Goal: Communication & Community: Participate in discussion

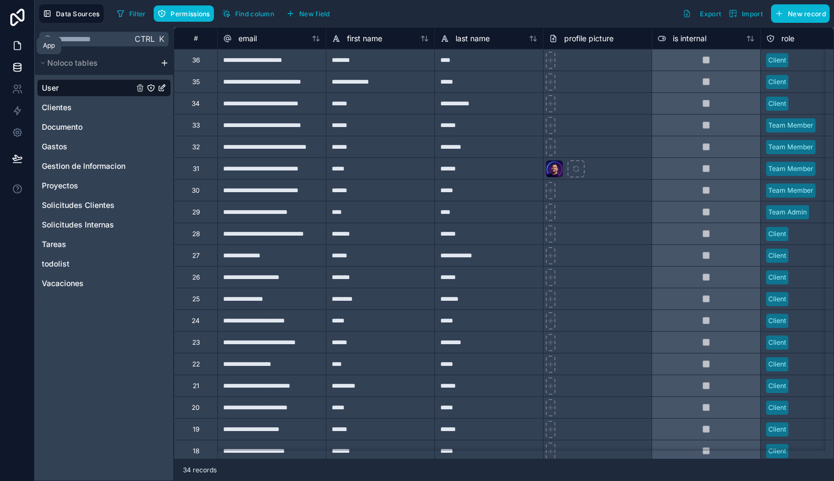
click at [20, 42] on icon at bounding box center [17, 46] width 7 height 8
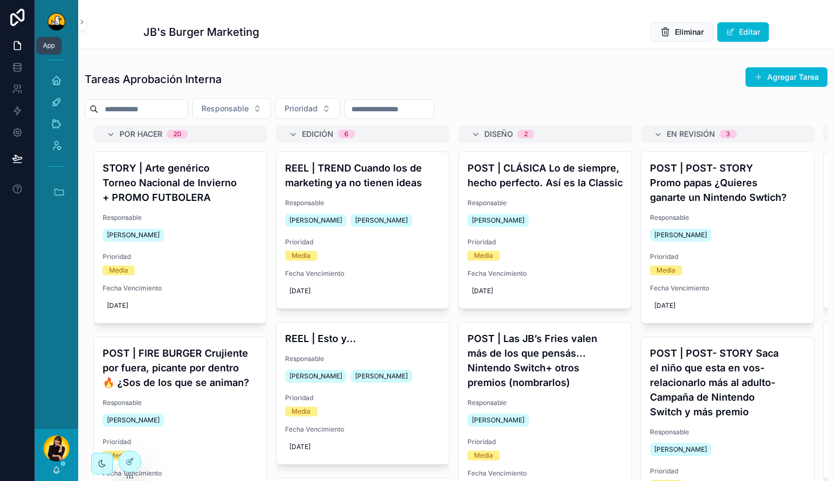
click at [59, 190] on icon "scrollable content" at bounding box center [59, 192] width 9 height 6
click at [56, 308] on span "PL" at bounding box center [56, 309] width 12 height 12
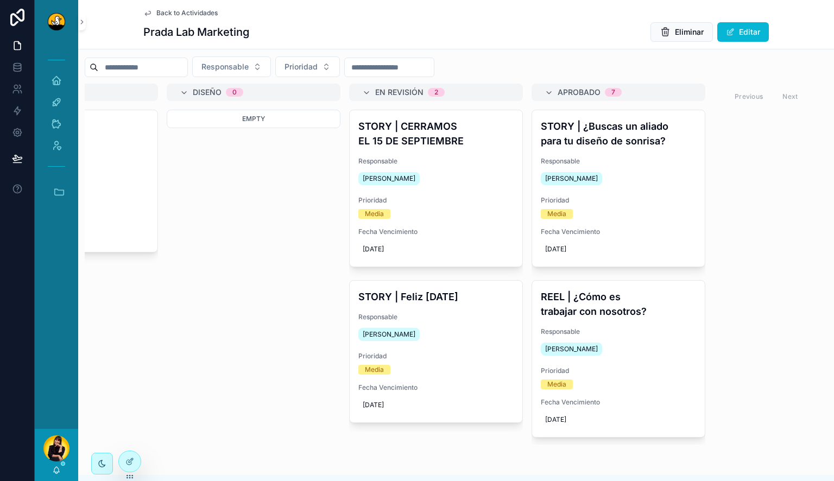
scroll to position [41, 0]
click at [451, 165] on span "Responsable" at bounding box center [435, 161] width 155 height 9
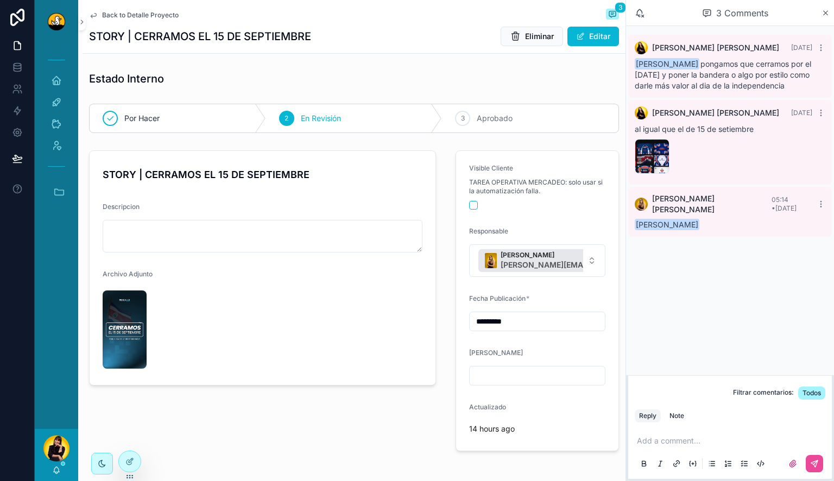
click at [152, 12] on span "Back to Detalle Proyecto" at bounding box center [140, 15] width 77 height 9
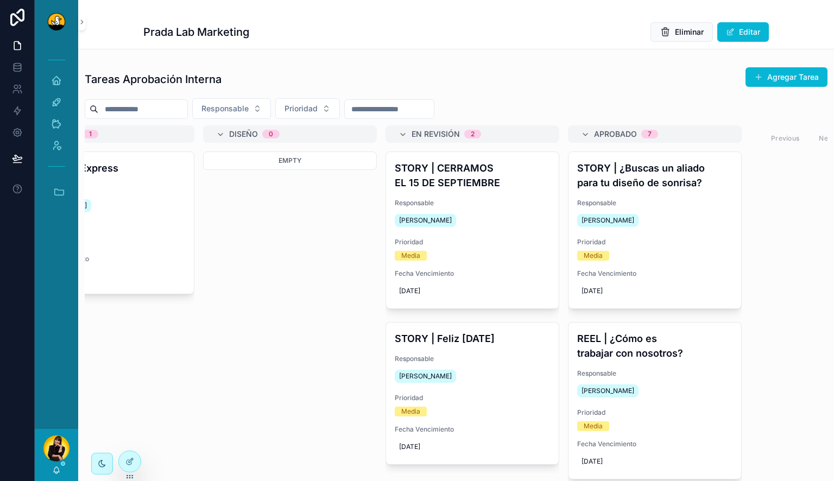
scroll to position [1, 0]
click at [58, 192] on icon "scrollable content" at bounding box center [59, 192] width 12 height 12
click at [58, 341] on span "PD" at bounding box center [56, 338] width 12 height 12
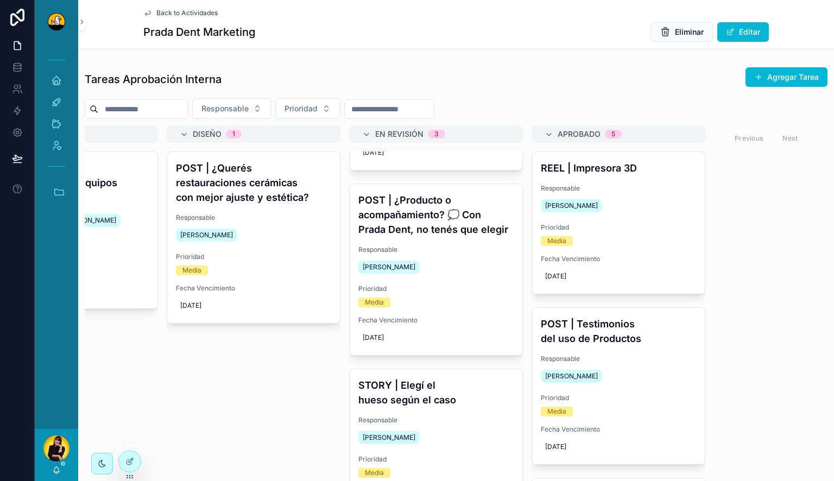
scroll to position [139, 0]
click at [429, 236] on h4 "POST | ¿Producto o acompañamiento? 💭 Con Prada Dent, no tenés que elegir" at bounding box center [435, 214] width 155 height 44
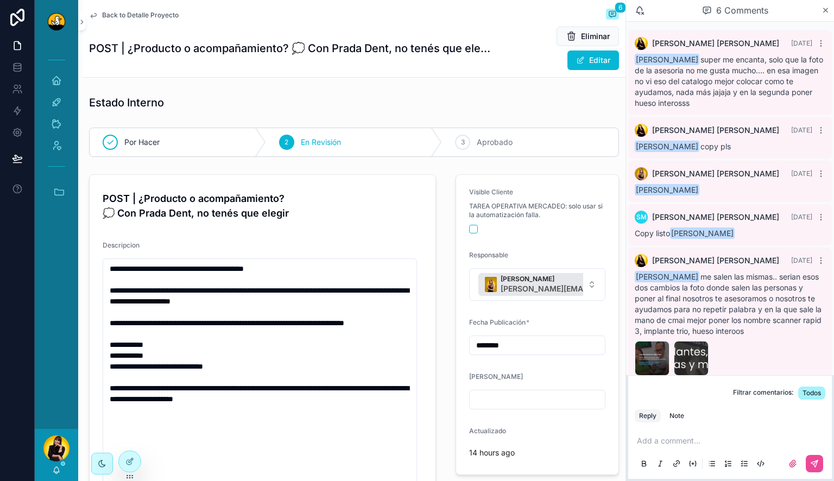
scroll to position [74, 0]
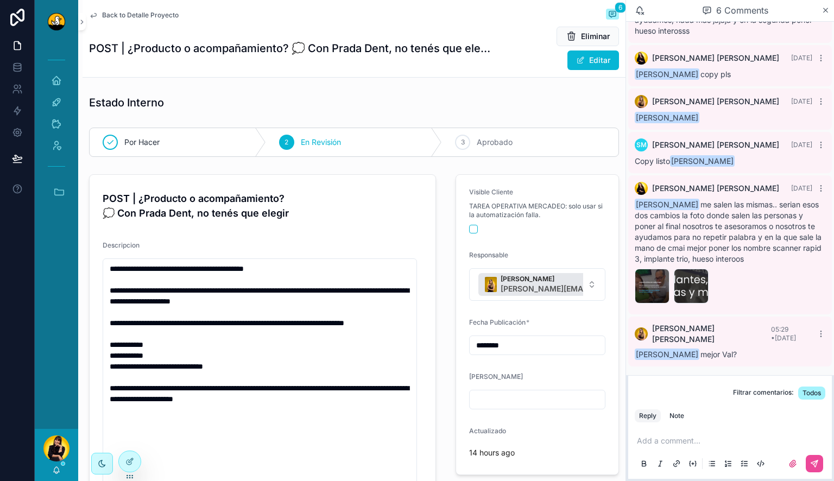
click at [131, 13] on span "Back to Detalle Proyecto" at bounding box center [140, 15] width 77 height 9
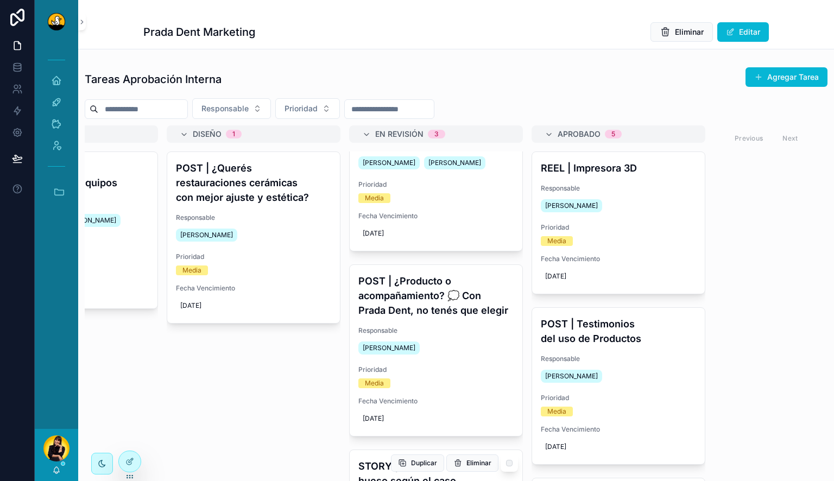
scroll to position [201, 0]
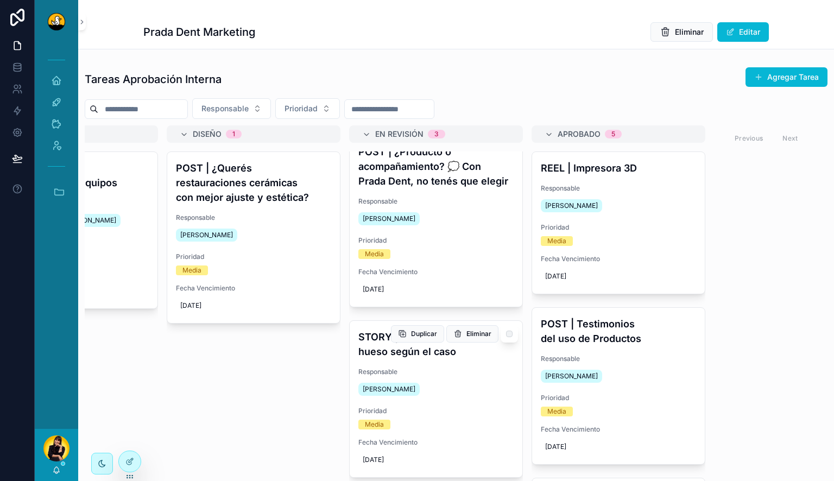
click at [402, 360] on div "STORY | Elegí el hueso según el caso Responsable Damari Magro Prioridad Media F…" at bounding box center [435, 399] width 173 height 156
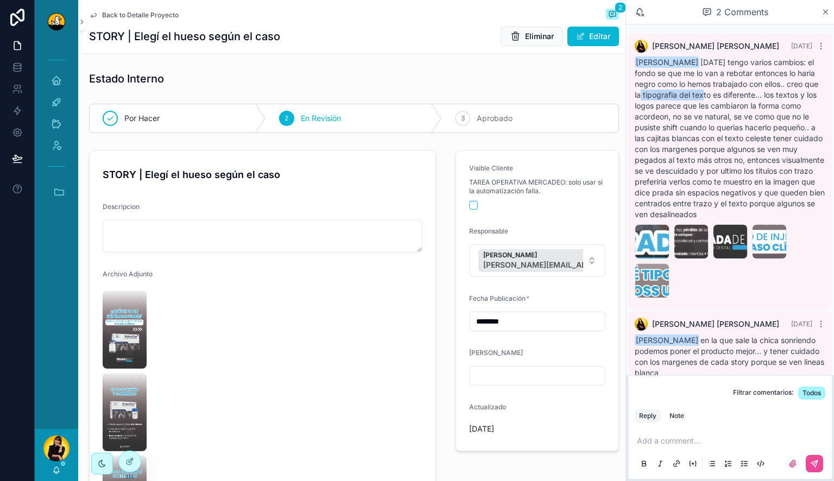
drag, startPoint x: 660, startPoint y: 90, endPoint x: 725, endPoint y: 92, distance: 65.2
click at [725, 92] on div "Damari Magro Holi tengo varios cambios: el fondo se que me lo van a rebotar ent…" at bounding box center [729, 138] width 190 height 163
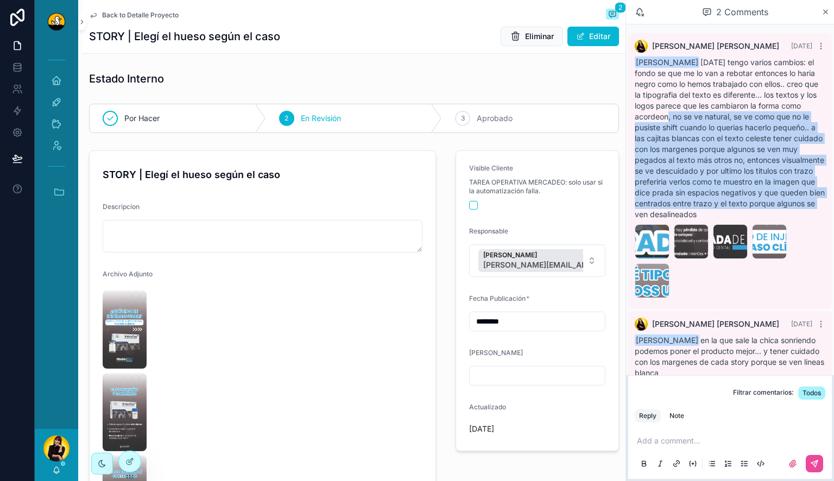
drag, startPoint x: 695, startPoint y: 118, endPoint x: 784, endPoint y: 216, distance: 132.5
click at [784, 216] on span "Damari Magro Holi tengo varios cambios: el fondo se que me lo van a rebotar ent…" at bounding box center [729, 138] width 190 height 161
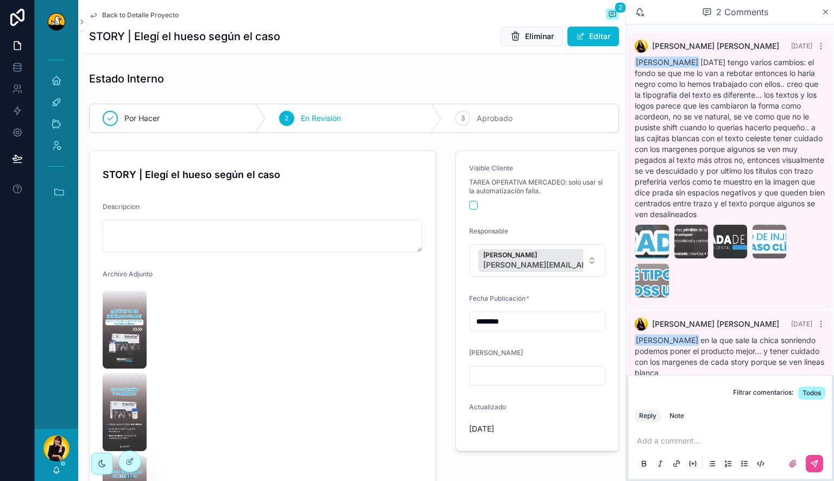
scroll to position [29, 0]
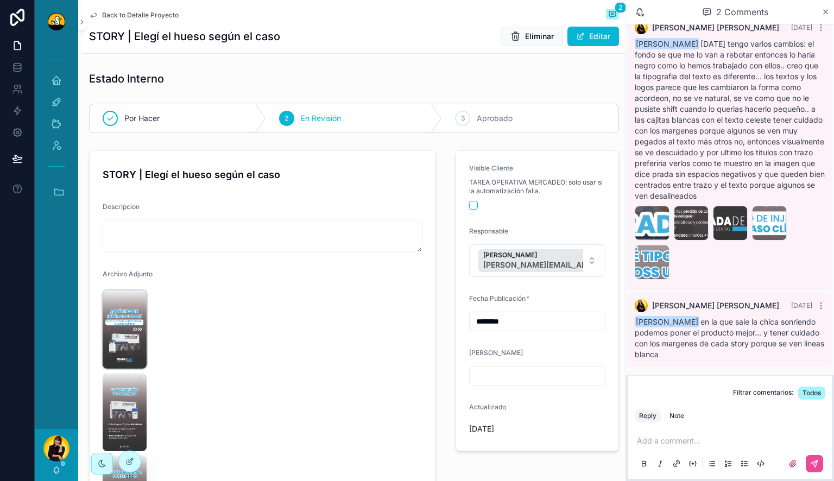
click at [130, 314] on img "scrollable content" at bounding box center [125, 329] width 44 height 78
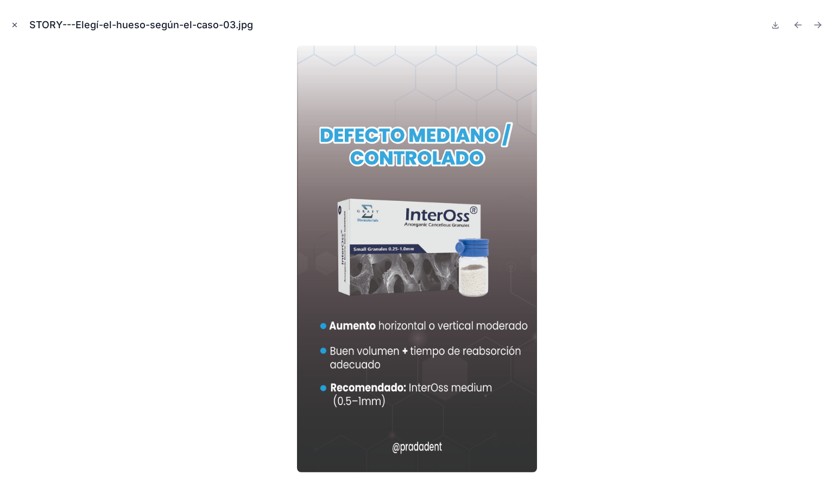
click at [12, 25] on icon "Close modal" at bounding box center [15, 25] width 8 height 8
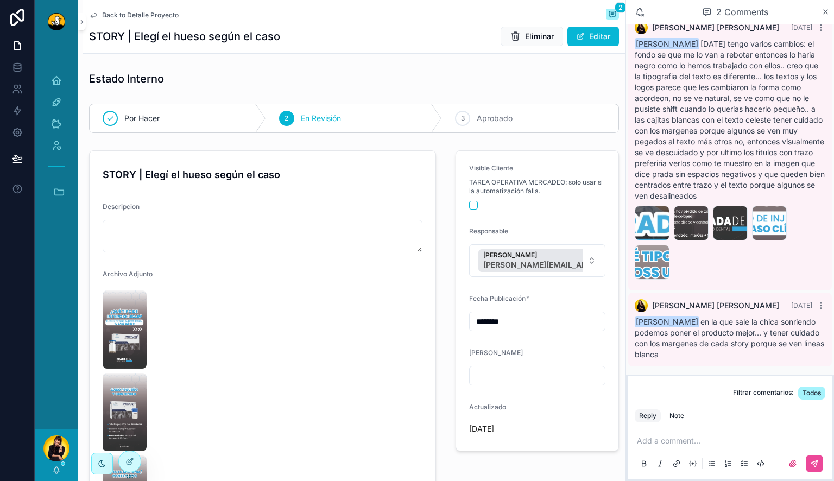
click at [114, 14] on span "Back to Detalle Proyecto" at bounding box center [140, 15] width 77 height 9
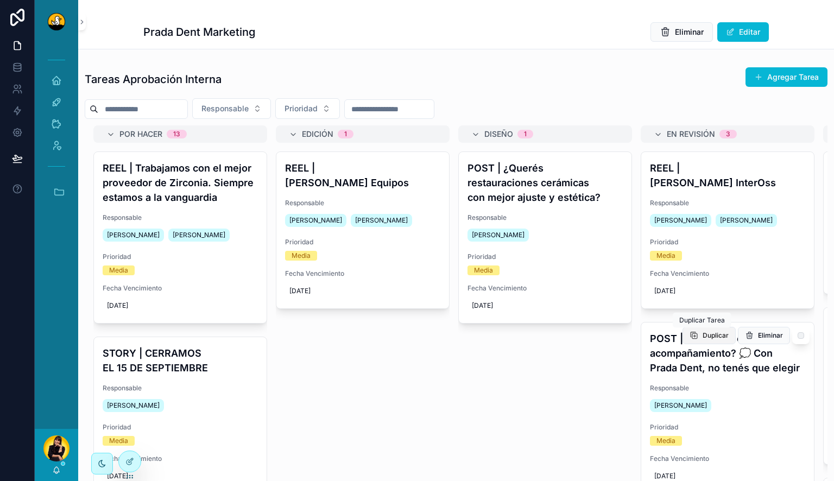
scroll to position [201, 0]
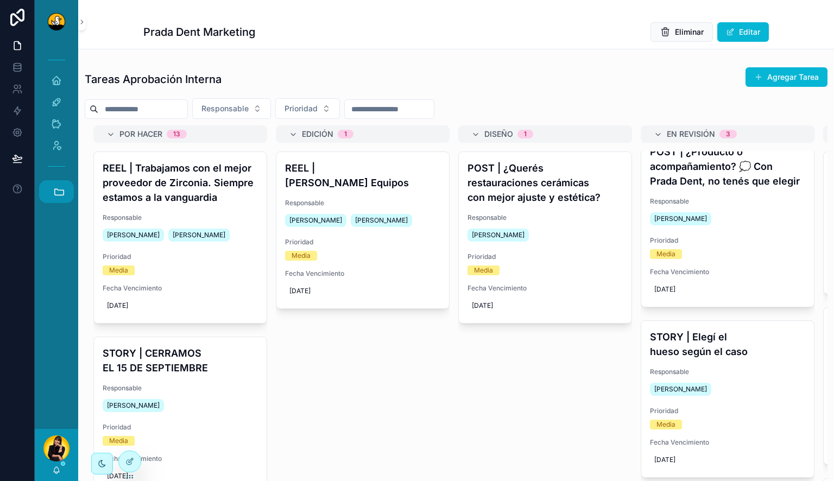
click at [60, 193] on icon "scrollable content" at bounding box center [59, 192] width 12 height 12
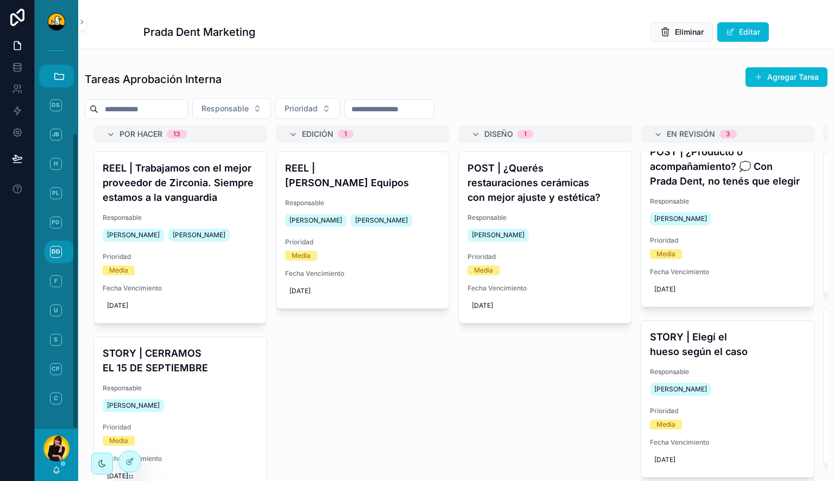
scroll to position [116, 0]
click at [56, 244] on link "DD DDS Dental" at bounding box center [58, 251] width 29 height 23
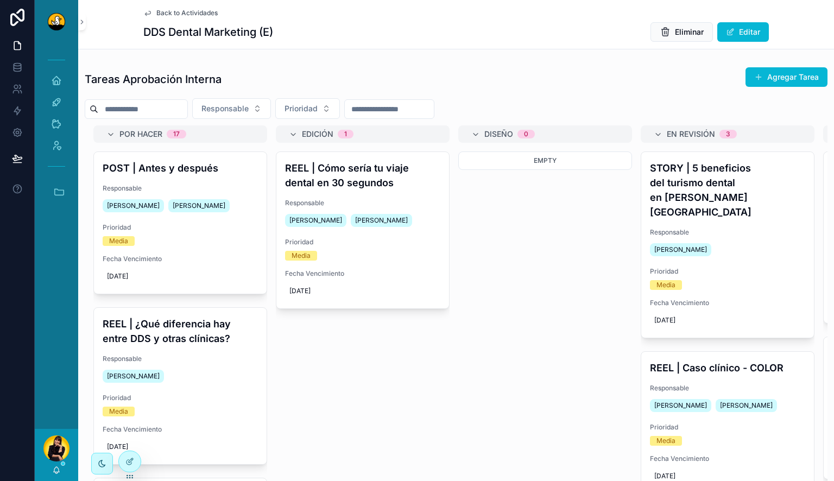
scroll to position [0, 299]
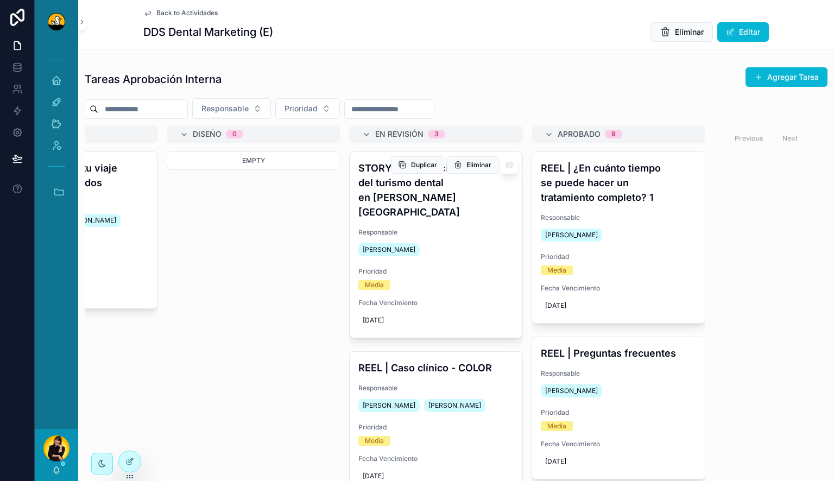
click at [456, 267] on div "Prioridad Media" at bounding box center [435, 278] width 155 height 23
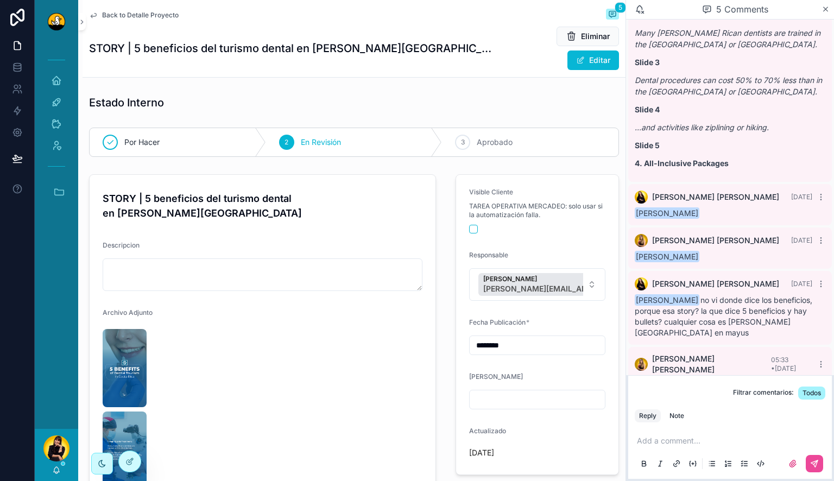
click at [119, 16] on span "Back to Detalle Proyecto" at bounding box center [140, 15] width 77 height 9
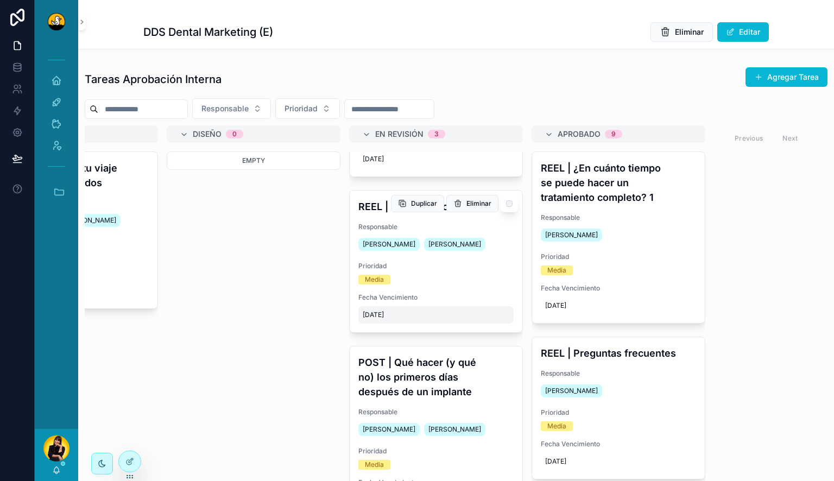
scroll to position [171, 0]
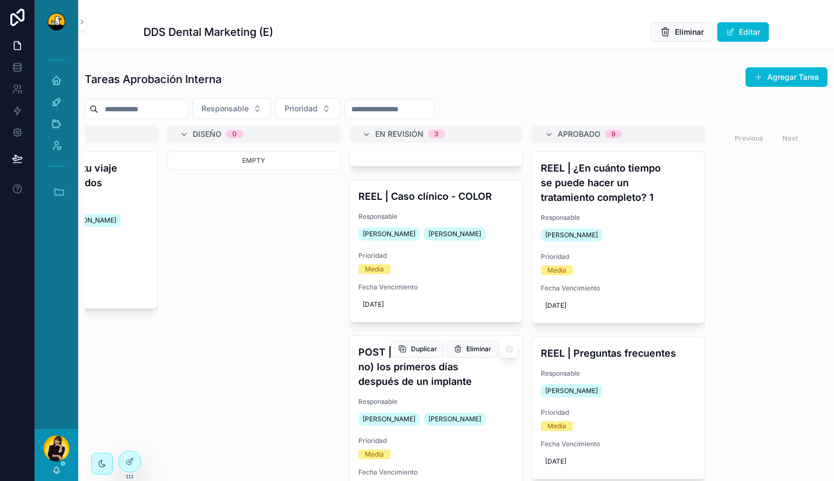
click at [442, 345] on h4 "POST | Qué hacer (y qué no) los primeros días después de un implante" at bounding box center [435, 367] width 155 height 44
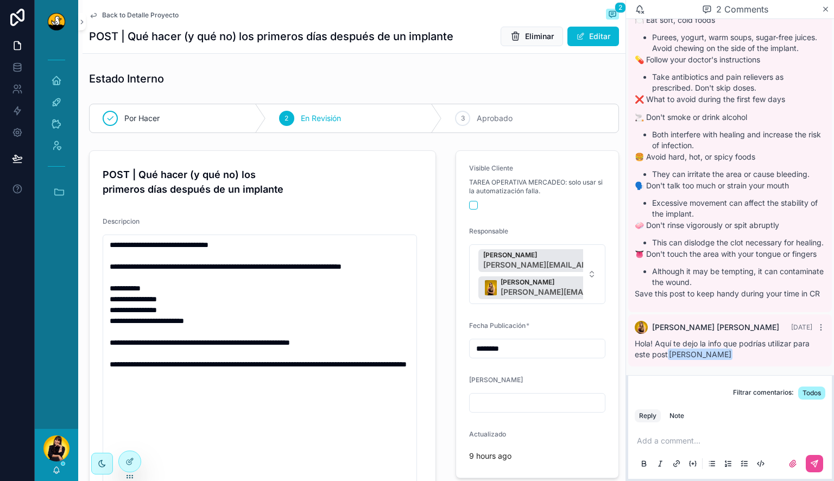
click at [145, 14] on span "Back to Detalle Proyecto" at bounding box center [140, 15] width 77 height 9
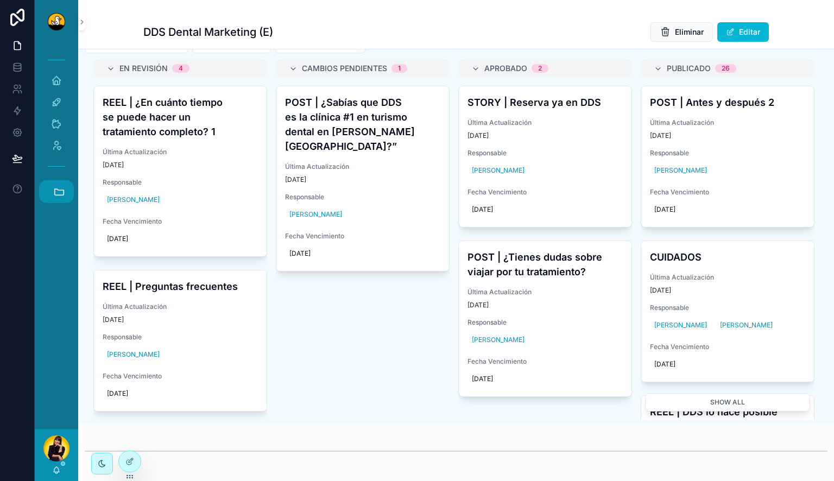
click at [53, 185] on button "Accesos rápidos" at bounding box center [56, 191] width 35 height 23
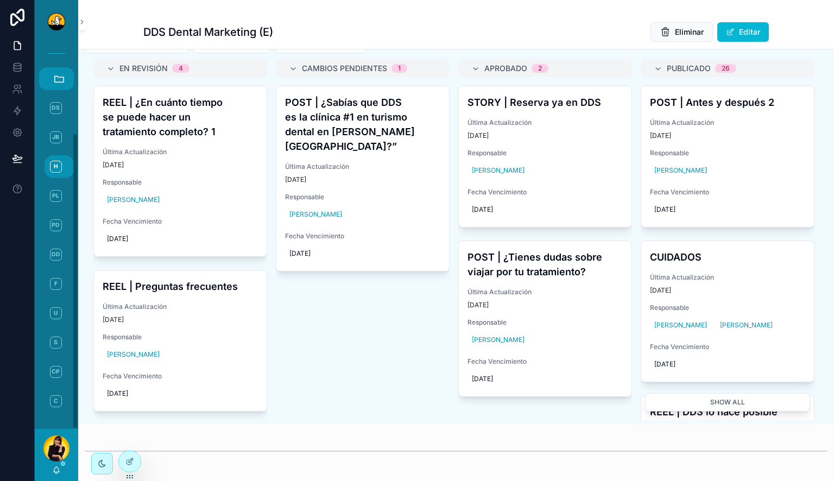
scroll to position [116, 0]
click at [58, 276] on span "F" at bounding box center [56, 281] width 12 height 12
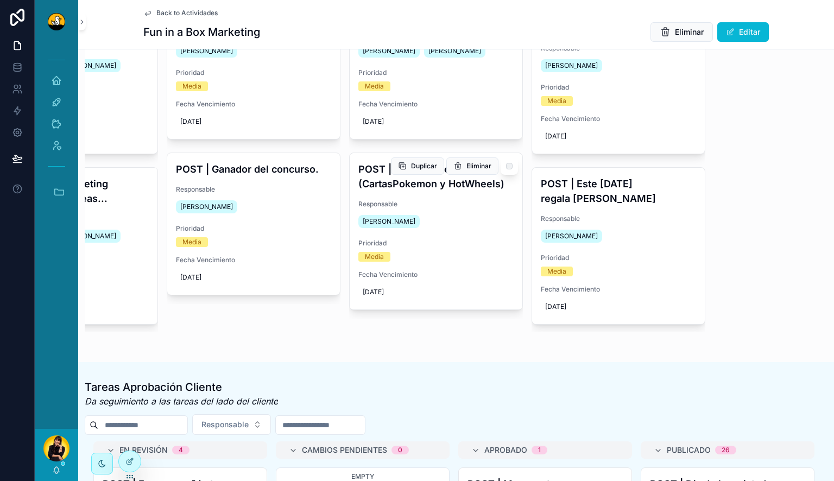
scroll to position [156, 0]
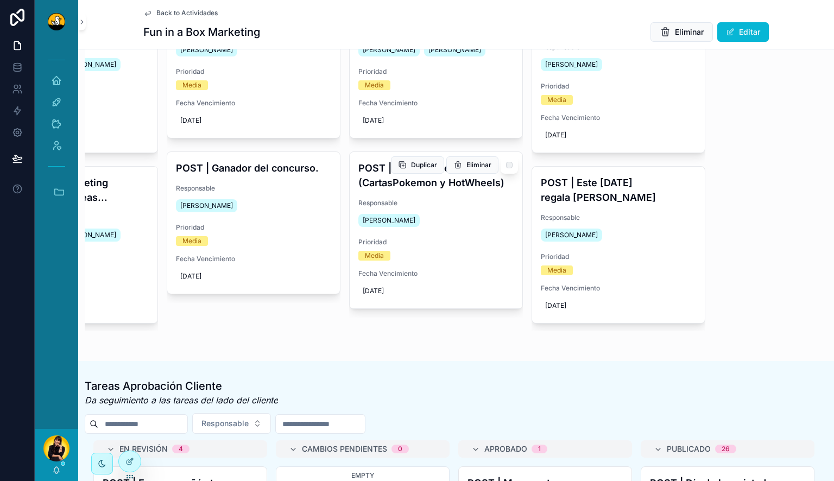
click at [459, 224] on div "[PERSON_NAME]" at bounding box center [435, 220] width 155 height 17
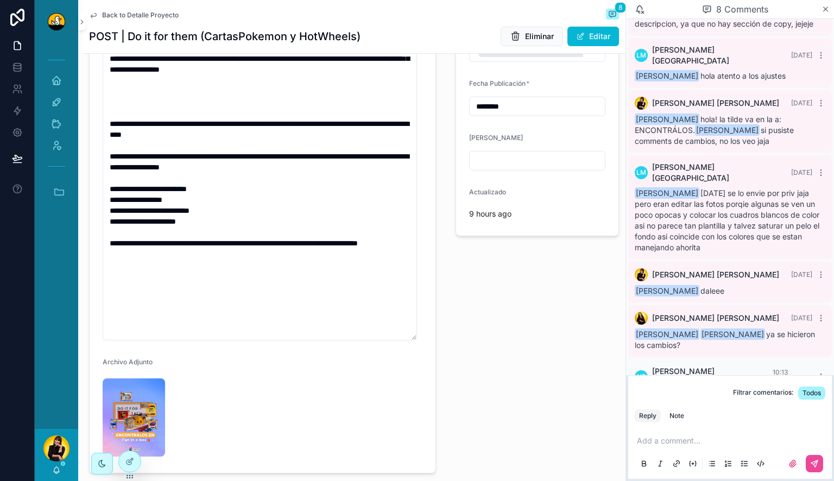
scroll to position [298, 0]
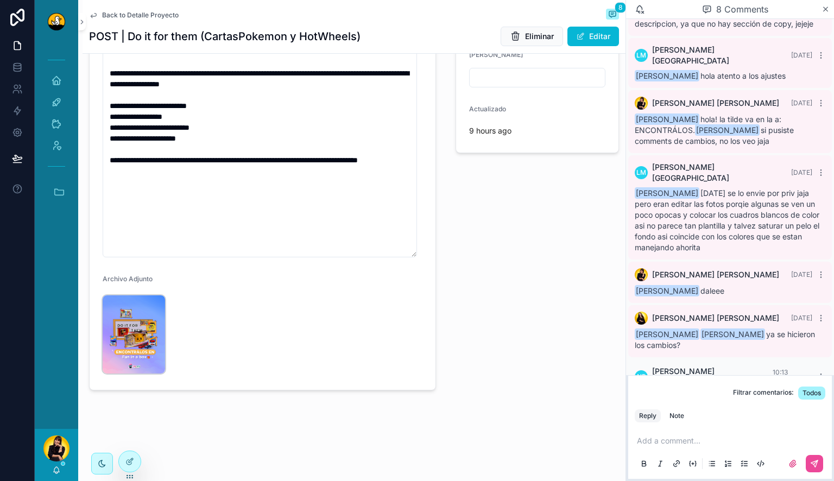
click at [124, 324] on img "scrollable content" at bounding box center [134, 334] width 62 height 78
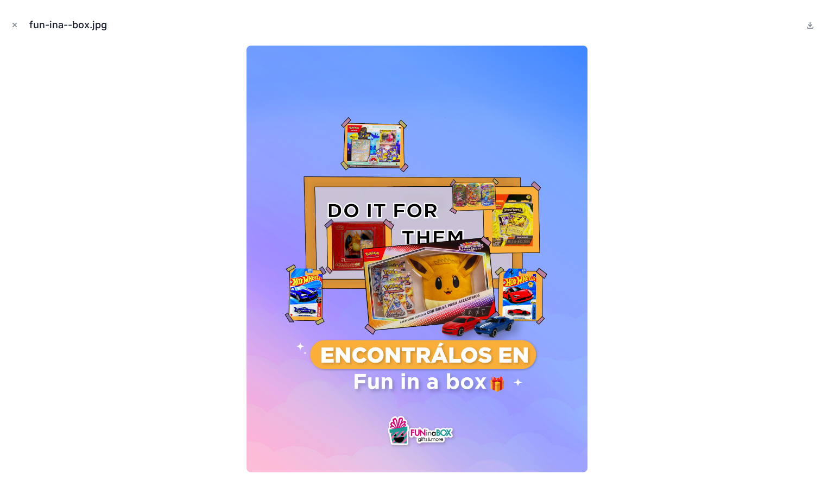
click at [124, 324] on div at bounding box center [417, 259] width 816 height 427
click at [16, 24] on icon "Close modal" at bounding box center [15, 25] width 4 height 4
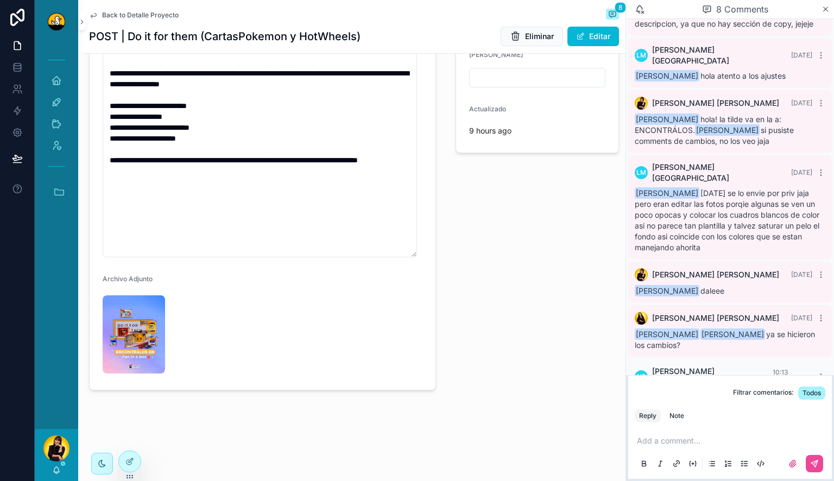
scroll to position [94, 0]
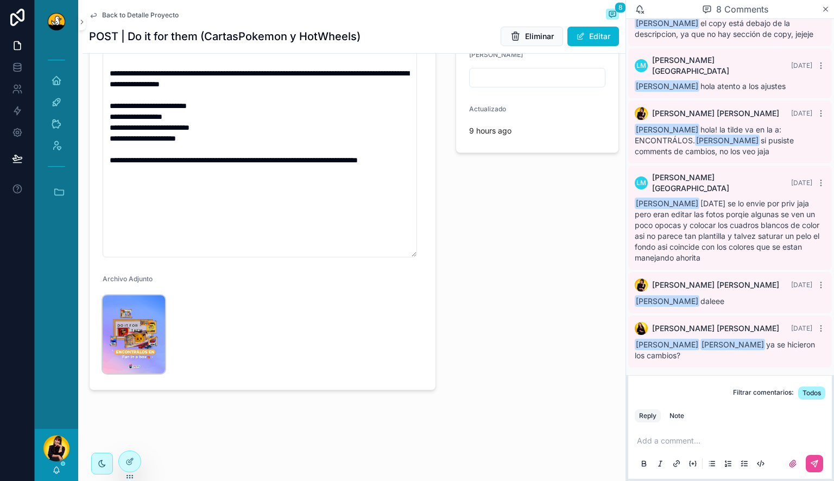
click at [152, 336] on img "scrollable content" at bounding box center [134, 334] width 62 height 78
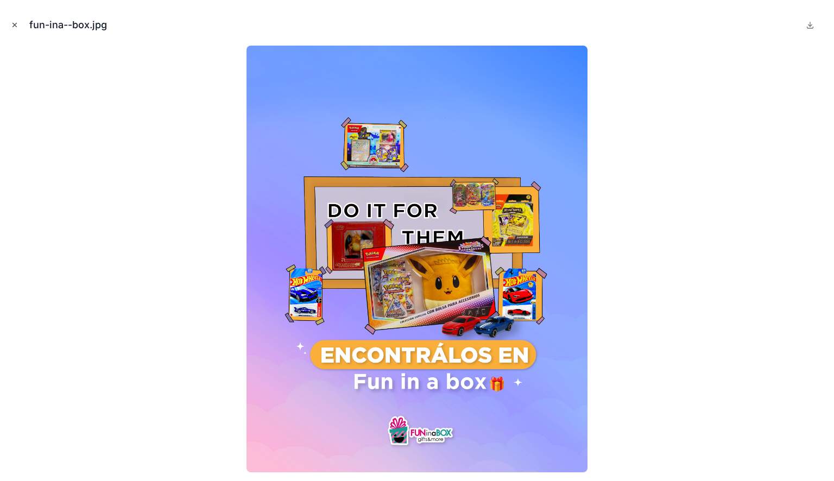
click at [12, 26] on icon "Close modal" at bounding box center [15, 25] width 8 height 8
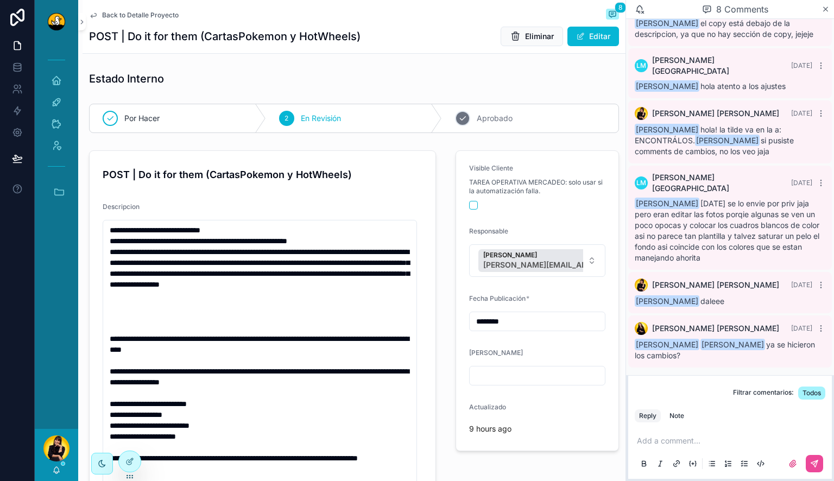
click at [476, 117] on span "Aprobado" at bounding box center [494, 118] width 36 height 11
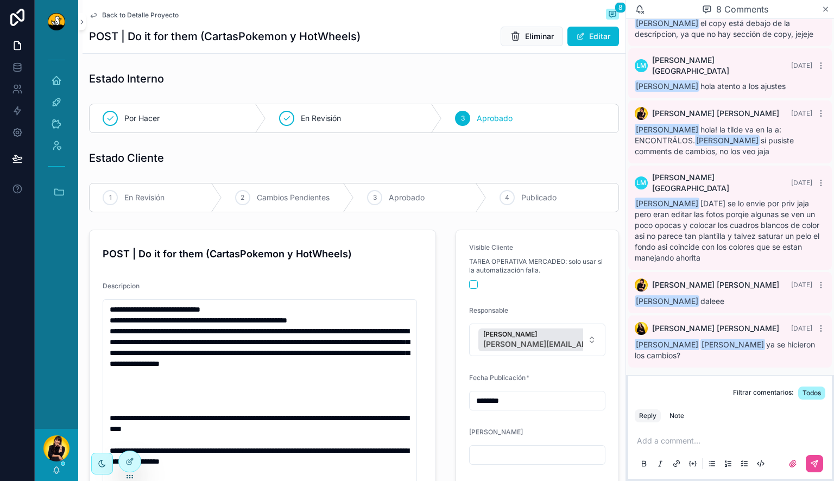
click at [148, 18] on span "Back to Detalle Proyecto" at bounding box center [140, 15] width 77 height 9
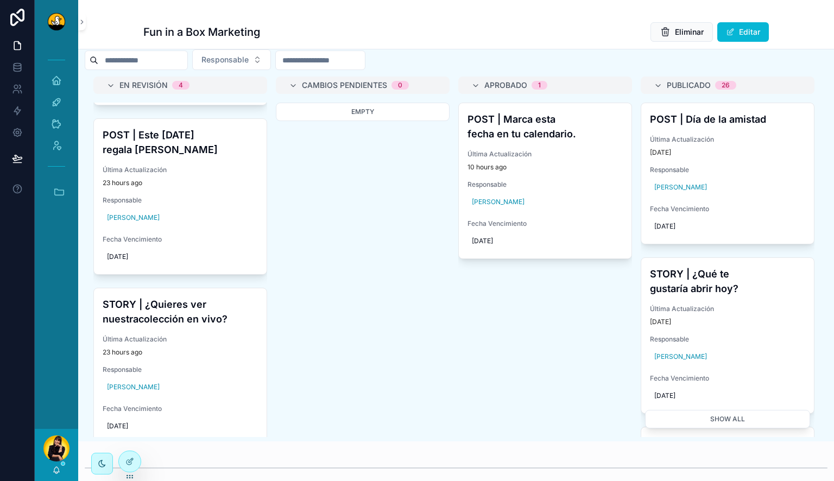
scroll to position [211, 0]
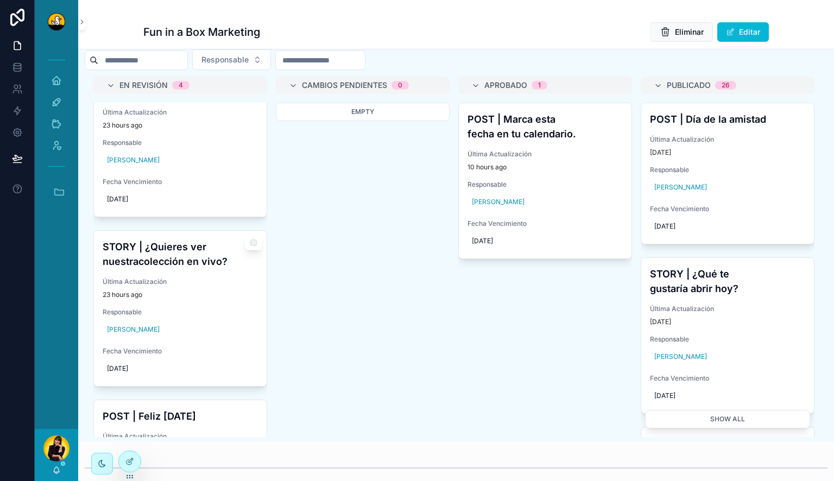
click at [176, 291] on div "STORY | ¿Quieres ver nuestracolección en vivo? Última Actualización 23 hours ag…" at bounding box center [180, 308] width 173 height 155
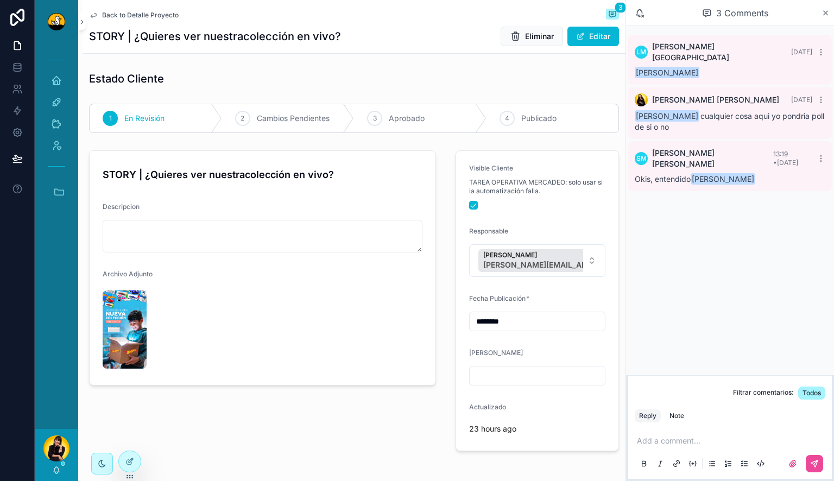
click at [127, 15] on span "Back to Detalle Proyecto" at bounding box center [140, 15] width 77 height 9
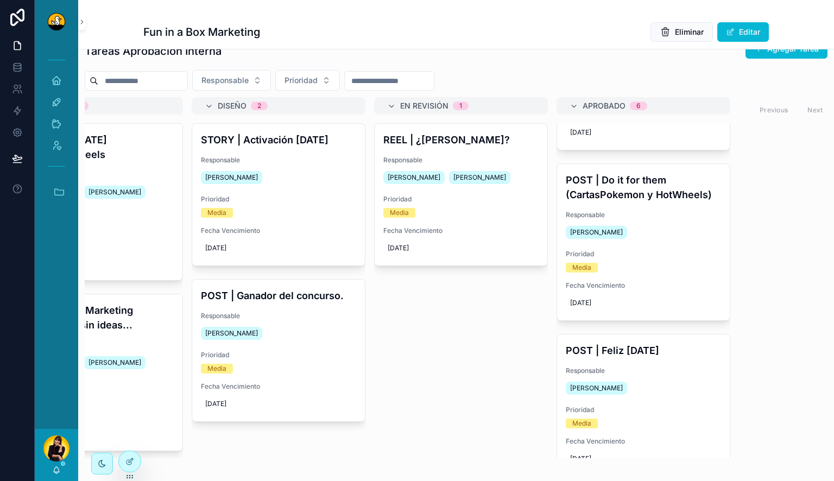
scroll to position [603, 0]
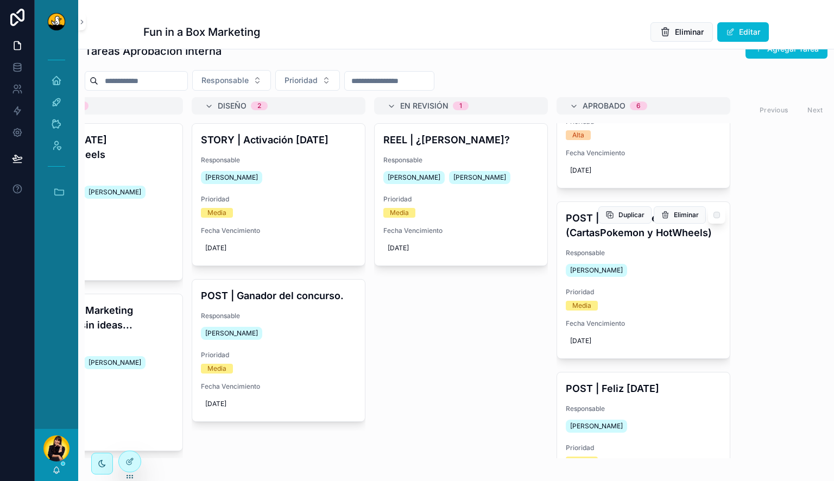
click at [652, 240] on h4 "POST | Do it for them (CartasPokemon y HotWheels)" at bounding box center [642, 225] width 155 height 29
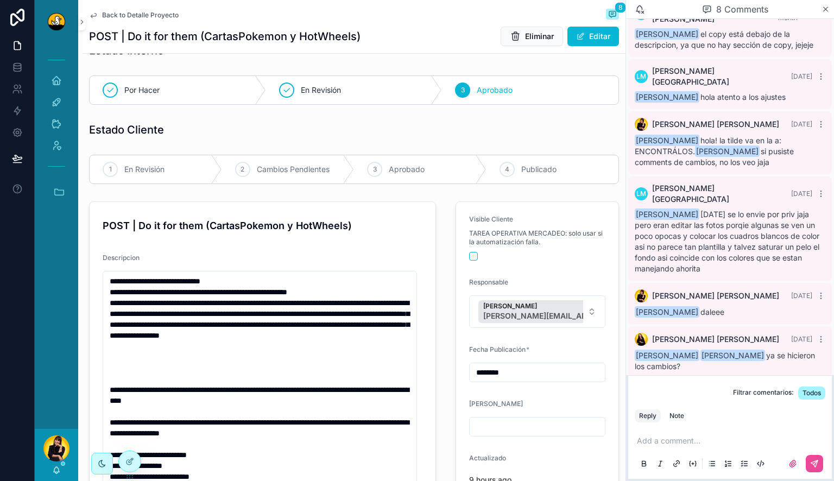
scroll to position [105, 0]
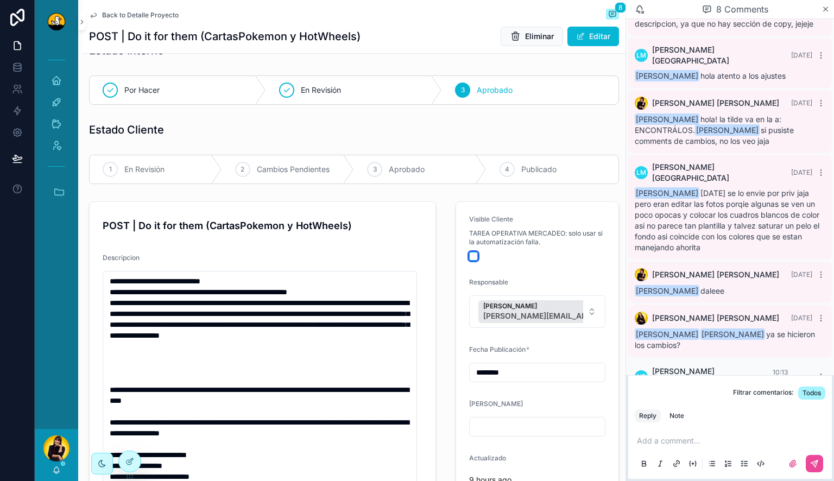
click at [469, 258] on button "scrollable content" at bounding box center [473, 256] width 9 height 9
click at [158, 168] on span "En Revisión" at bounding box center [144, 169] width 40 height 11
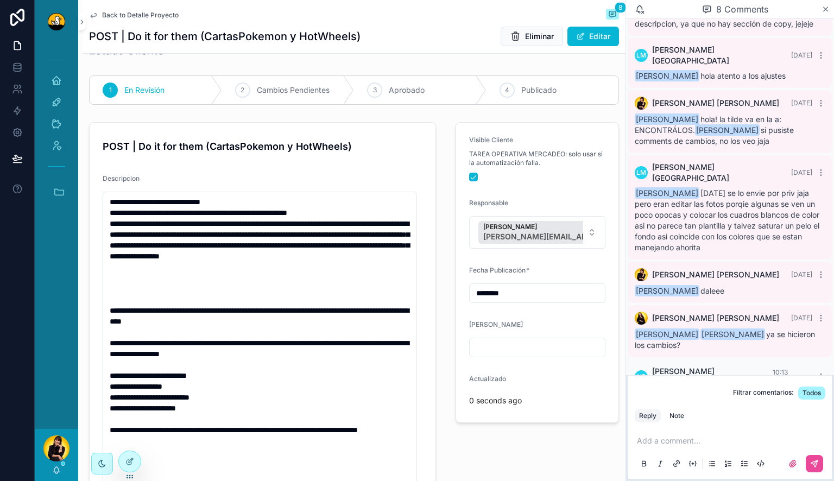
scroll to position [0, 0]
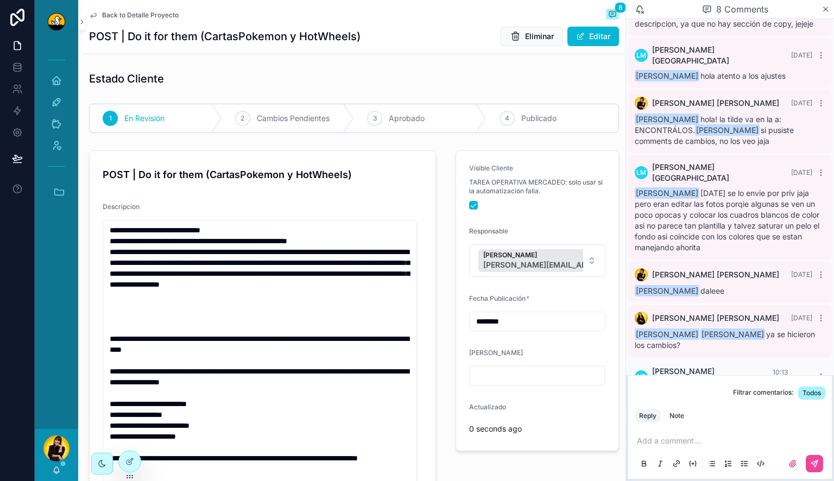
click at [124, 16] on span "Back to Detalle Proyecto" at bounding box center [140, 15] width 77 height 9
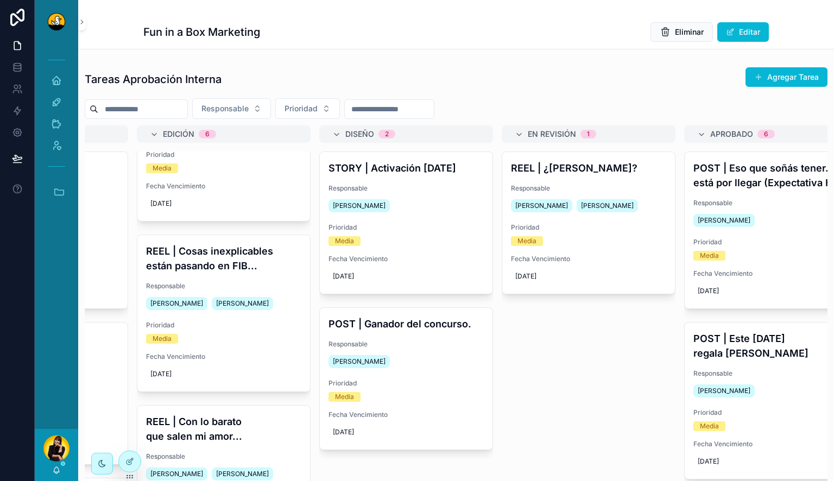
scroll to position [0, 133]
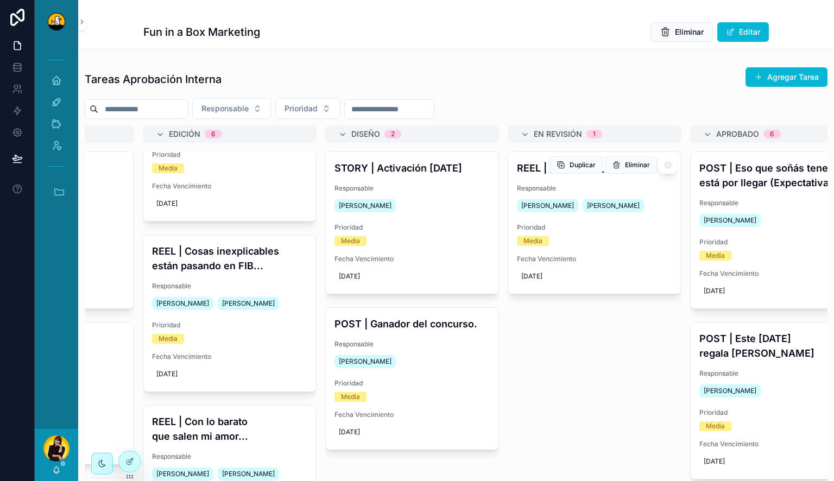
click at [664, 218] on div "REEL | ¿Rubia o Morena? Responsable Miguel Madriz Noelia Robles Prioridad Media…" at bounding box center [594, 223] width 173 height 142
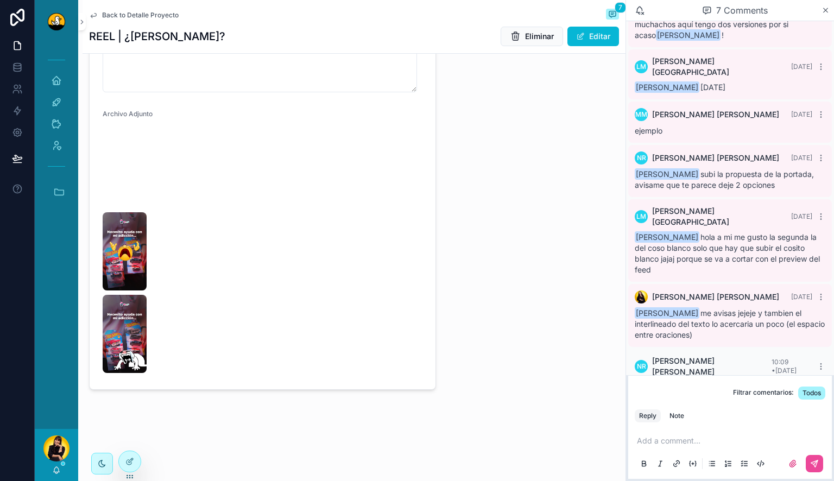
scroll to position [504, 0]
click at [127, 345] on img "scrollable content" at bounding box center [125, 334] width 44 height 78
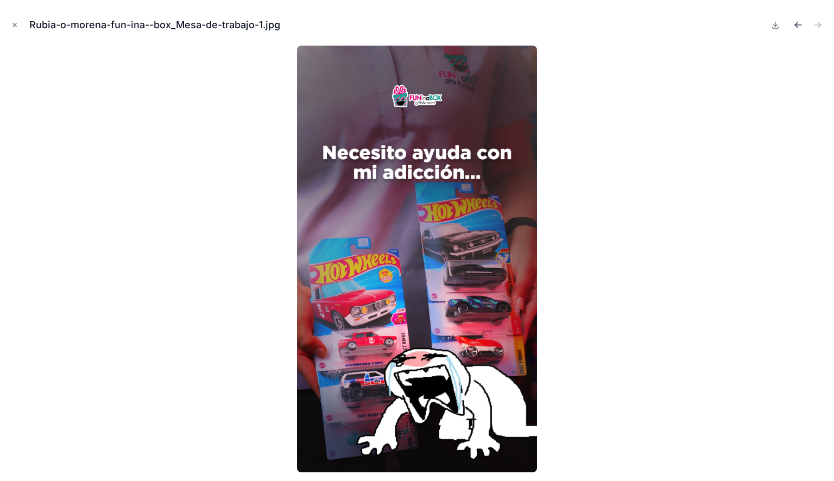
click at [800, 21] on icon "Previous file" at bounding box center [797, 25] width 11 height 11
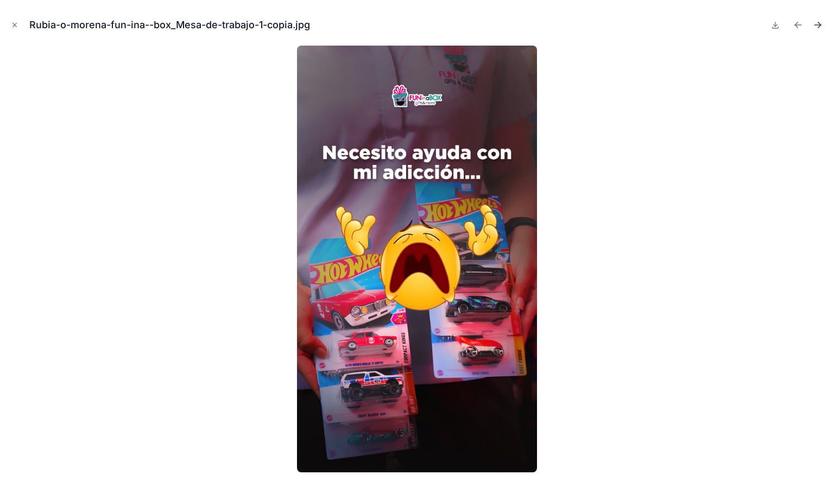
click at [819, 22] on icon "Next file" at bounding box center [817, 25] width 11 height 11
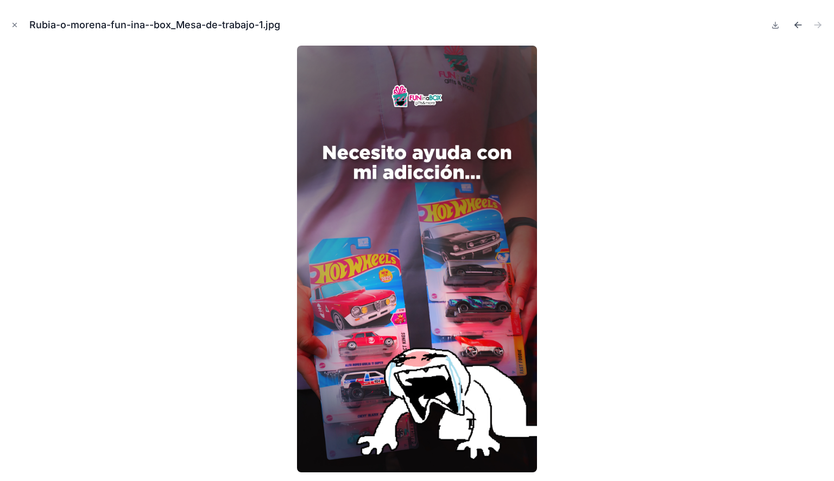
click at [796, 25] on icon "Previous file" at bounding box center [797, 25] width 7 height 0
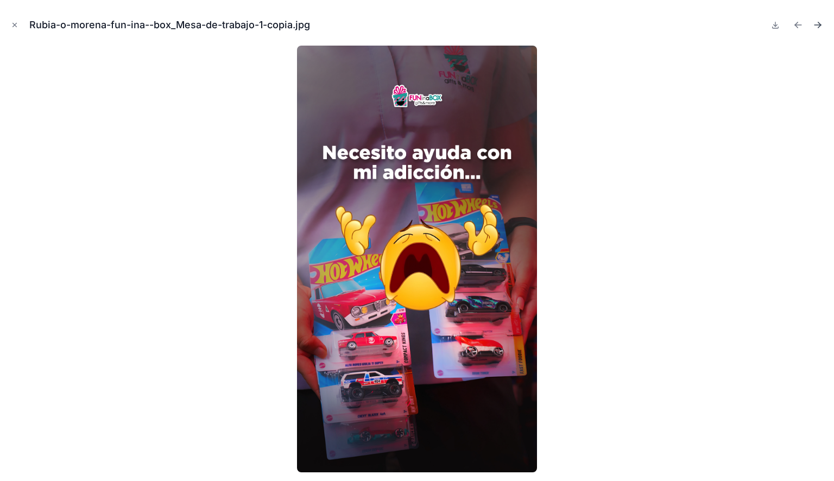
click at [817, 25] on icon "Next file" at bounding box center [817, 25] width 7 height 0
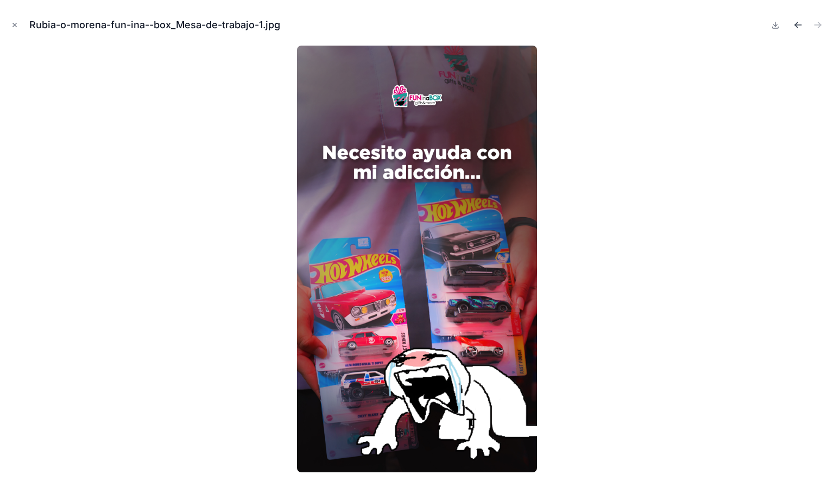
click at [799, 25] on icon "Previous file" at bounding box center [797, 25] width 7 height 0
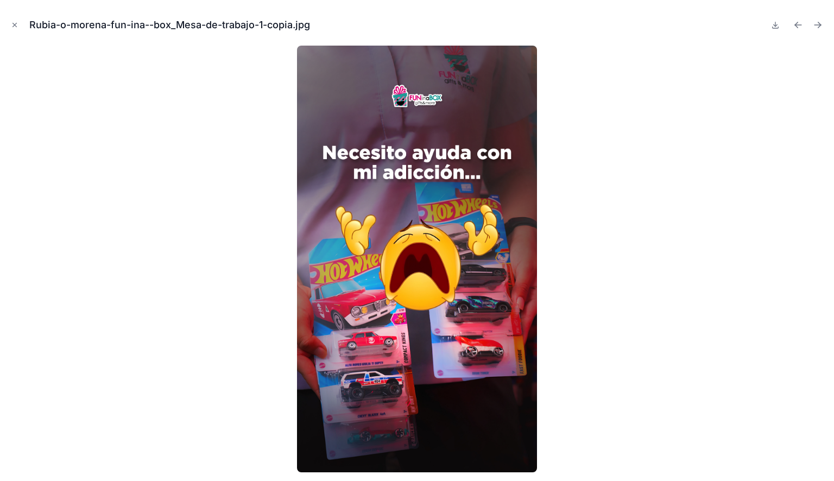
click at [799, 25] on icon "Previous file" at bounding box center [797, 25] width 7 height 0
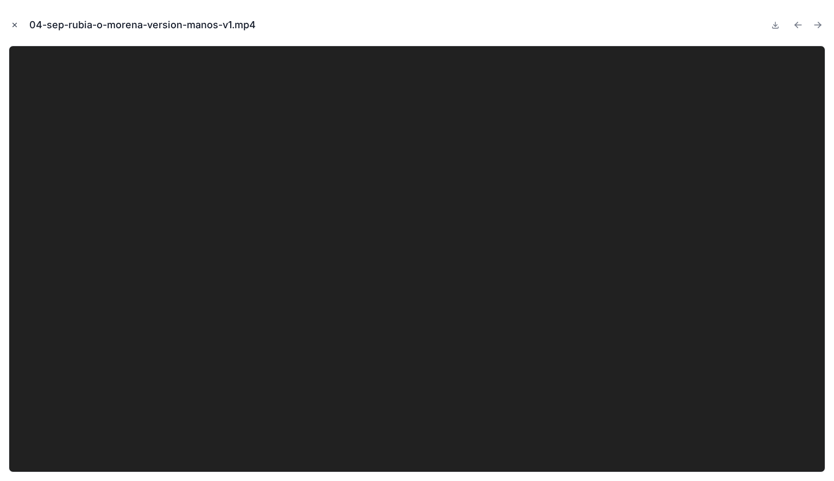
click at [17, 25] on icon "Close modal" at bounding box center [15, 25] width 8 height 8
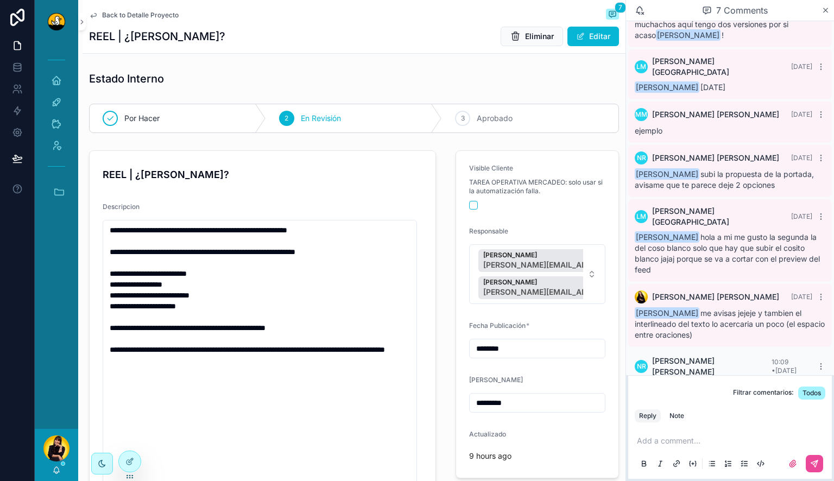
drag, startPoint x: 138, startPoint y: 10, endPoint x: 125, endPoint y: 12, distance: 13.2
click at [125, 12] on div "Back to Detalle Proyecto 7" at bounding box center [354, 15] width 530 height 13
click at [125, 12] on span "Back to Detalle Proyecto" at bounding box center [140, 15] width 77 height 9
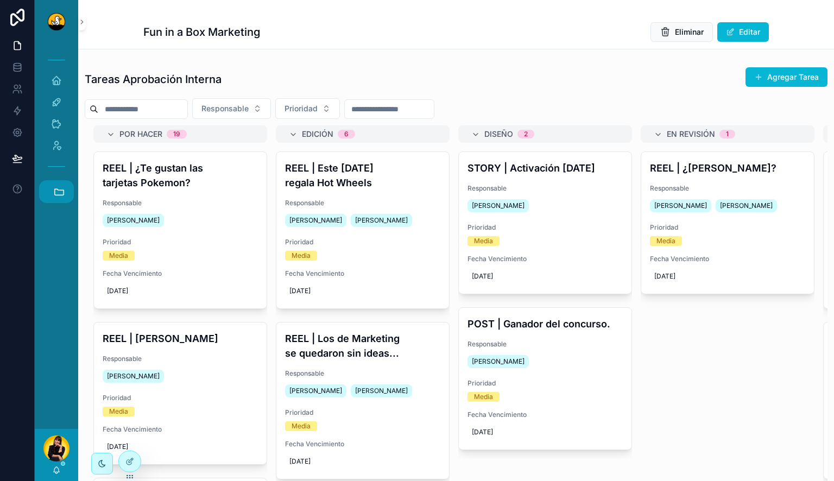
click at [59, 193] on icon "scrollable content" at bounding box center [59, 192] width 12 height 12
click at [60, 365] on span "CP" at bounding box center [56, 368] width 12 height 12
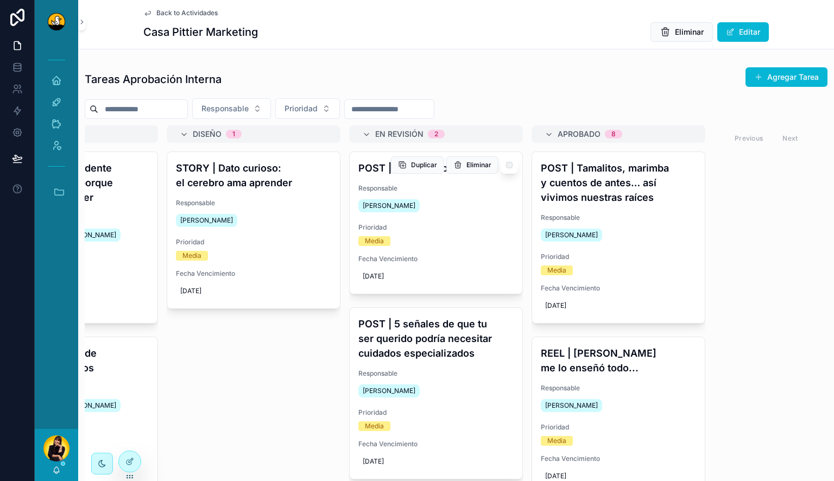
scroll to position [1, 0]
click at [446, 228] on span "Prioridad" at bounding box center [435, 226] width 155 height 9
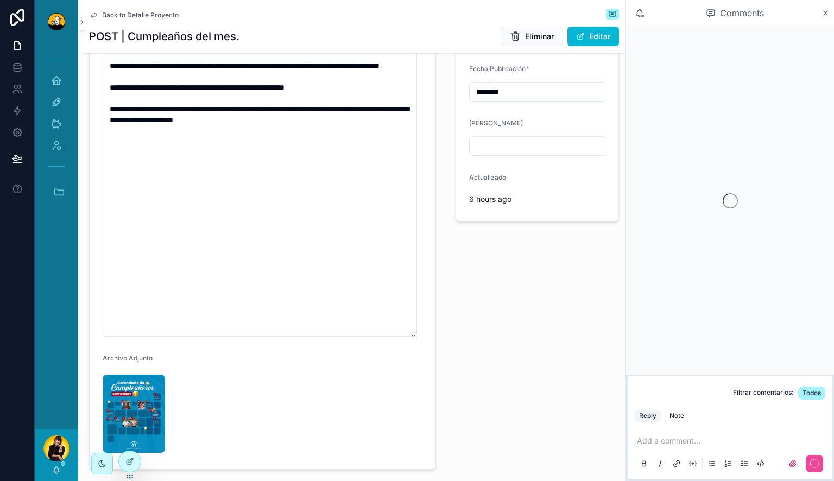
scroll to position [298, 0]
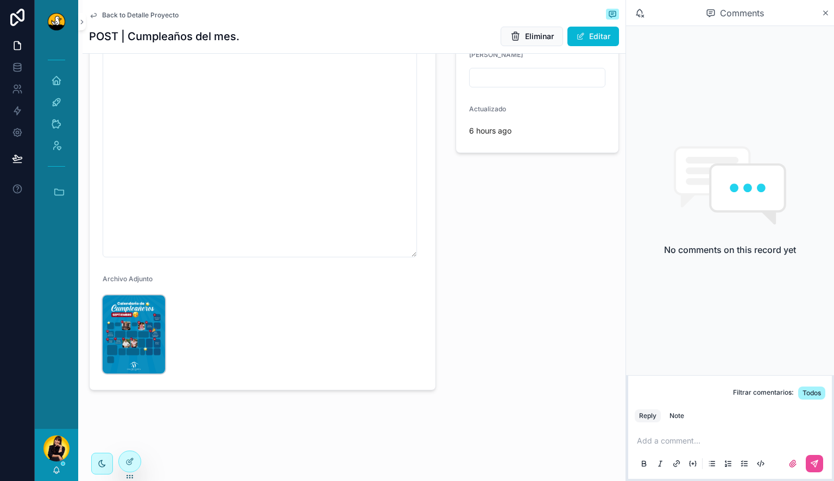
click at [138, 333] on img "scrollable content" at bounding box center [134, 334] width 62 height 78
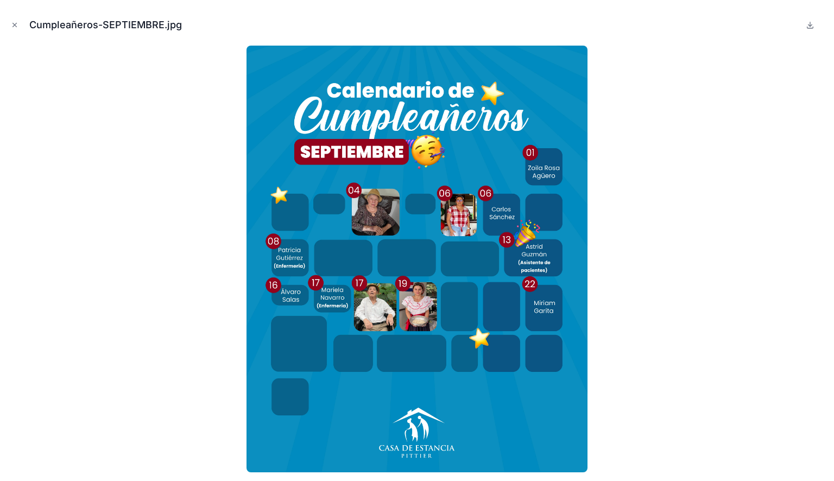
click at [667, 232] on div at bounding box center [417, 259] width 816 height 427
click at [16, 27] on icon "Close modal" at bounding box center [15, 25] width 8 height 8
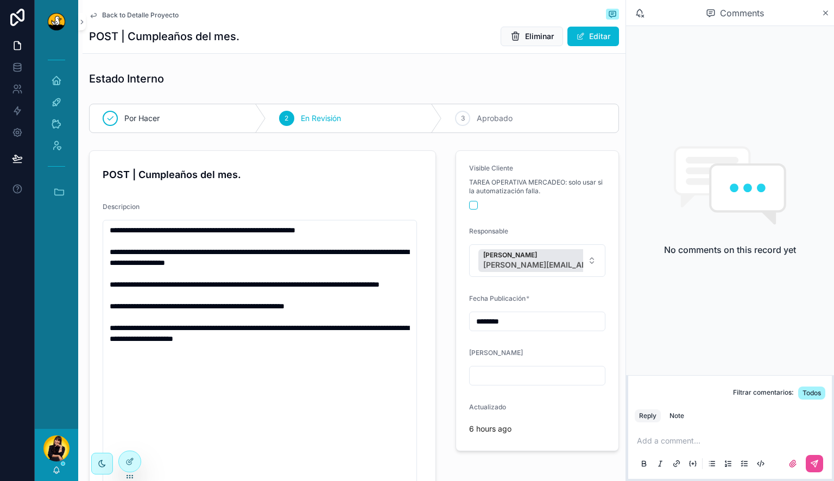
click at [150, 12] on span "Back to Detalle Proyecto" at bounding box center [140, 15] width 77 height 9
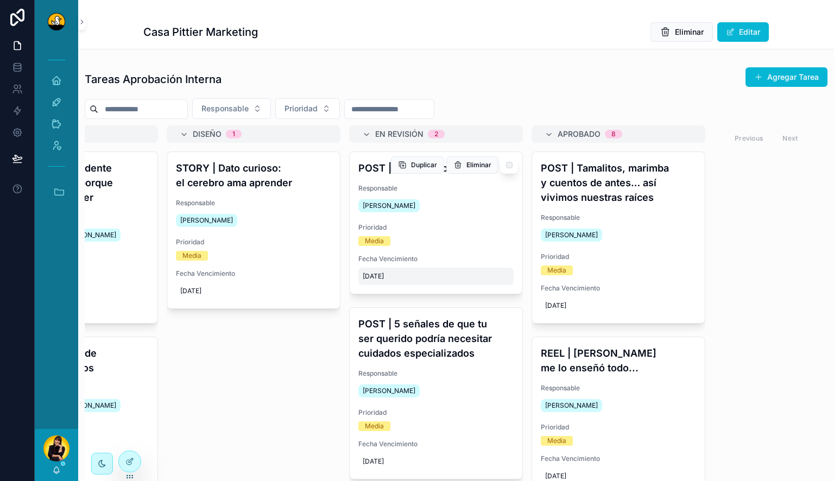
scroll to position [1, 0]
click at [459, 214] on div "POST | Cumpleaños del mes. Responsable Damari Magro Prioridad Media Fecha Venci…" at bounding box center [435, 222] width 173 height 142
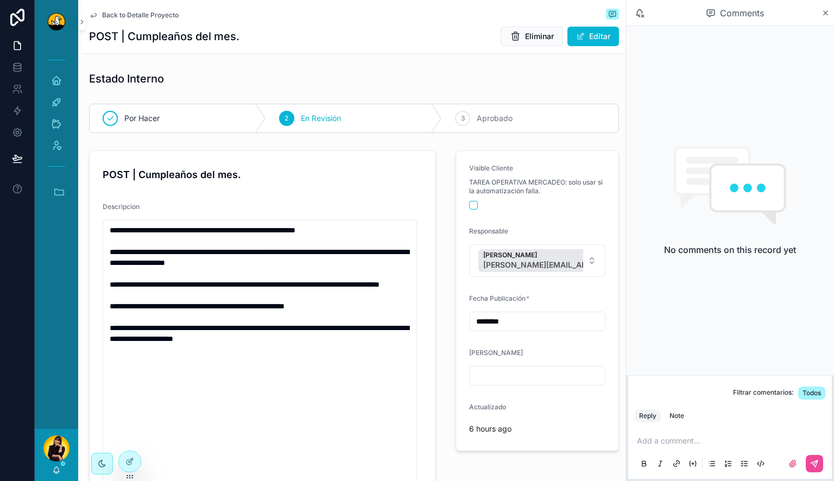
click at [135, 17] on span "Back to Detalle Proyecto" at bounding box center [140, 15] width 77 height 9
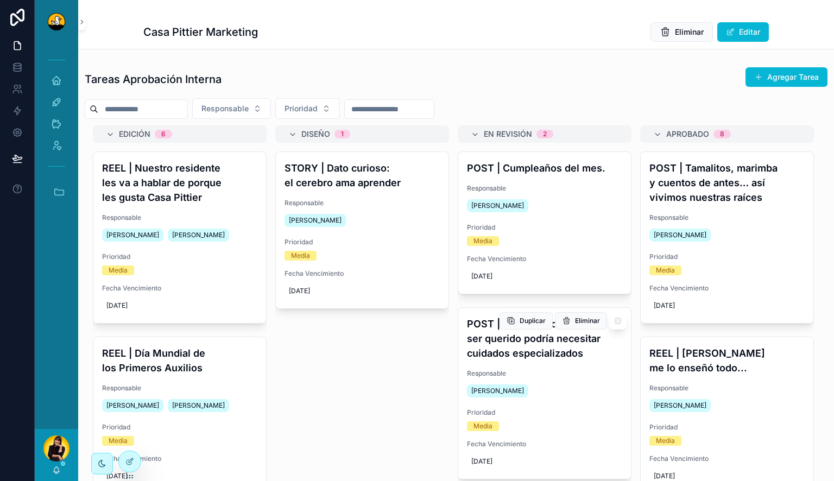
scroll to position [0, 193]
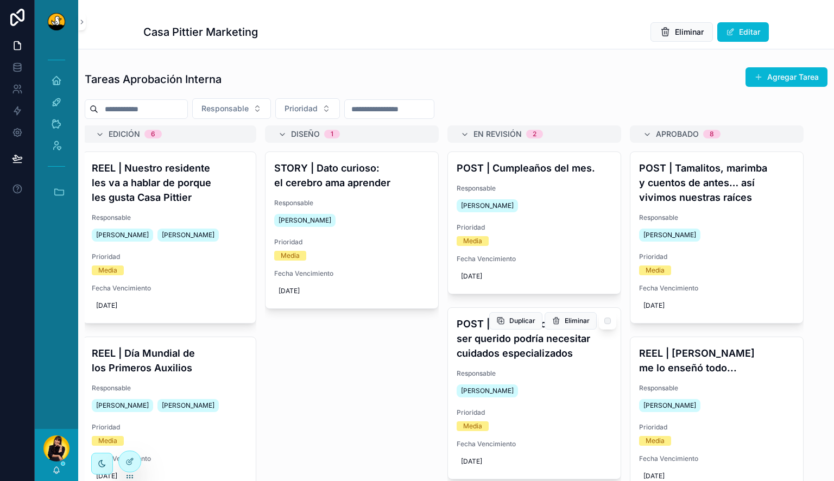
click at [530, 343] on h4 "POST | 5 señales de que tu ser querido podría necesitar cuidados especializados" at bounding box center [533, 338] width 155 height 44
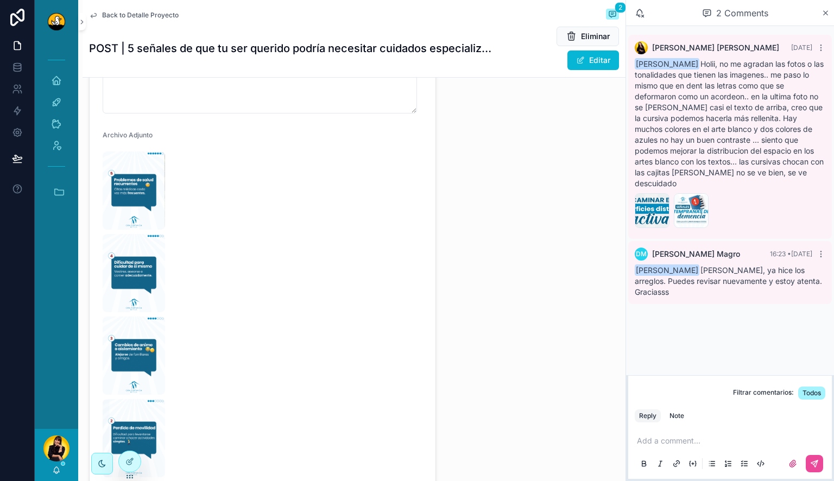
scroll to position [472, 0]
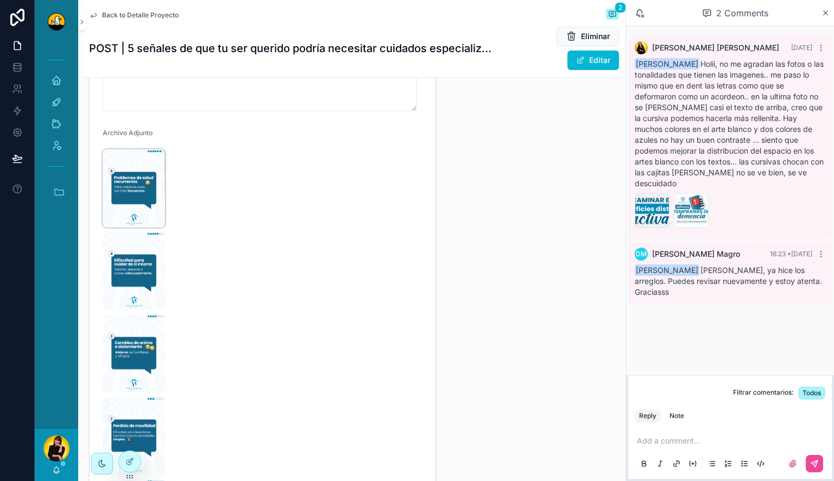
click at [125, 190] on img "scrollable content" at bounding box center [134, 188] width 62 height 78
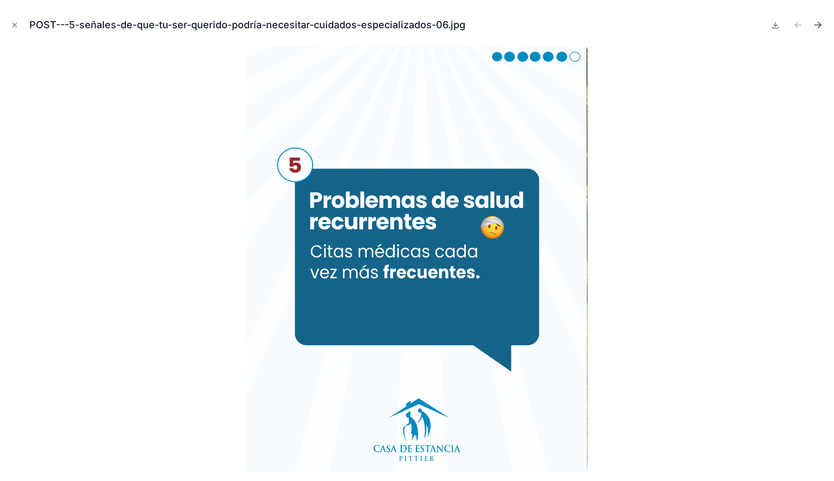
click at [819, 23] on icon "Next file" at bounding box center [817, 25] width 11 height 11
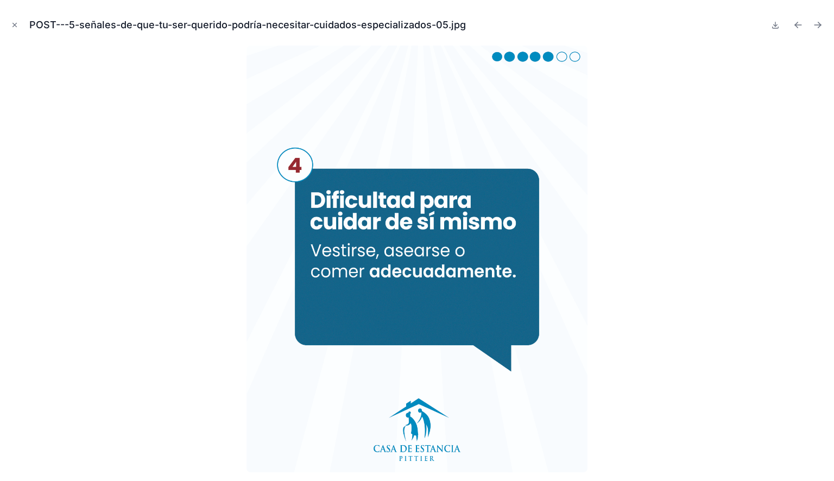
click at [819, 23] on icon "Next file" at bounding box center [817, 25] width 11 height 11
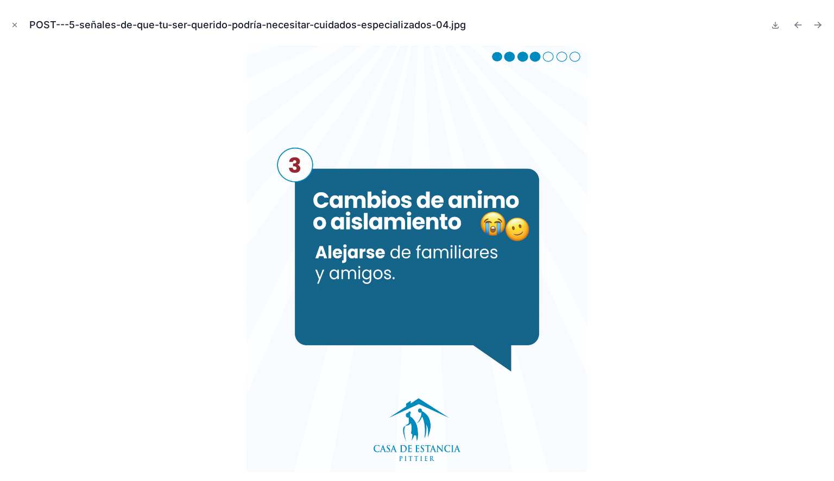
click at [819, 23] on icon "Next file" at bounding box center [817, 25] width 11 height 11
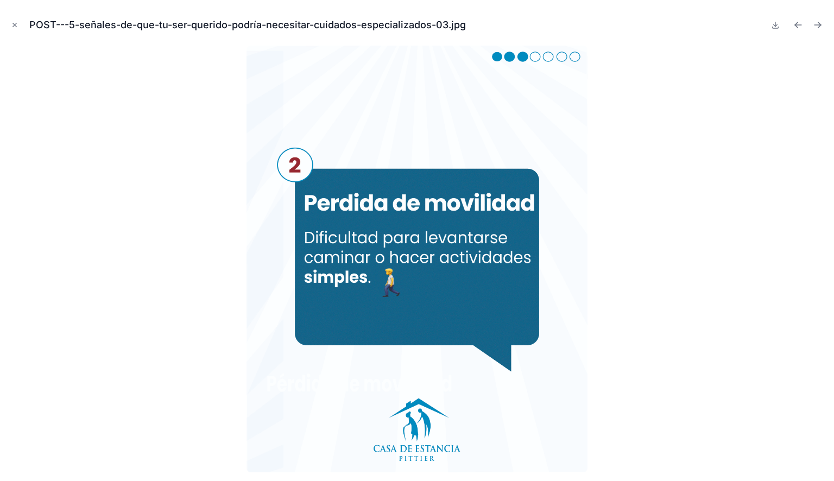
click at [819, 23] on icon "Next file" at bounding box center [817, 25] width 11 height 11
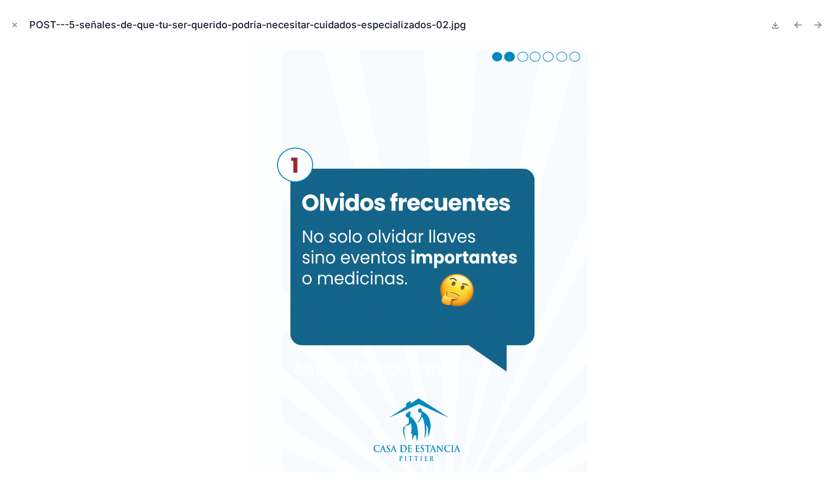
click at [819, 23] on icon "Next file" at bounding box center [817, 25] width 11 height 11
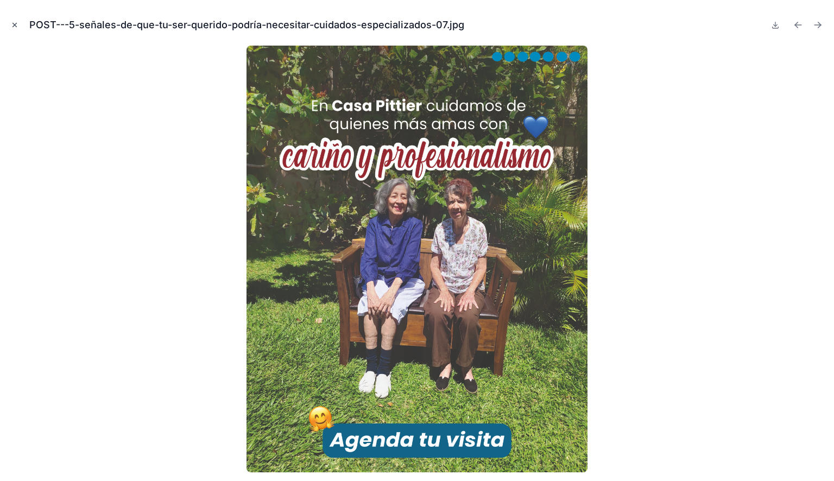
click at [15, 25] on icon "Close modal" at bounding box center [15, 25] width 8 height 8
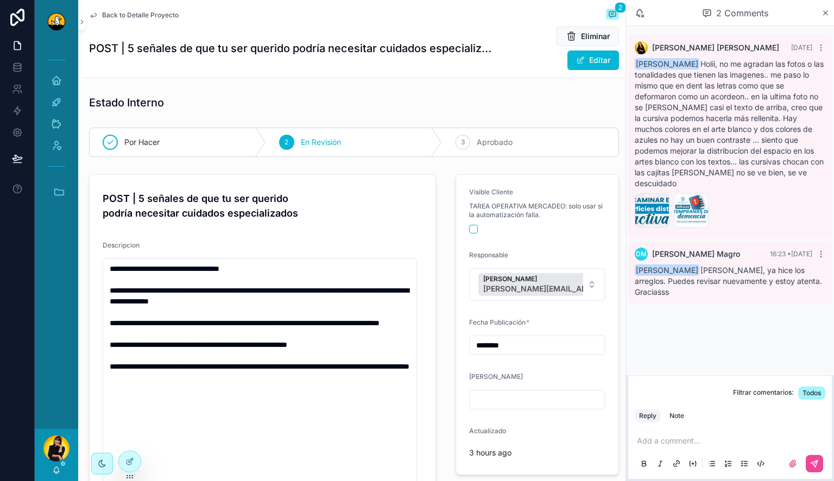
click at [114, 12] on span "Back to Detalle Proyecto" at bounding box center [140, 15] width 77 height 9
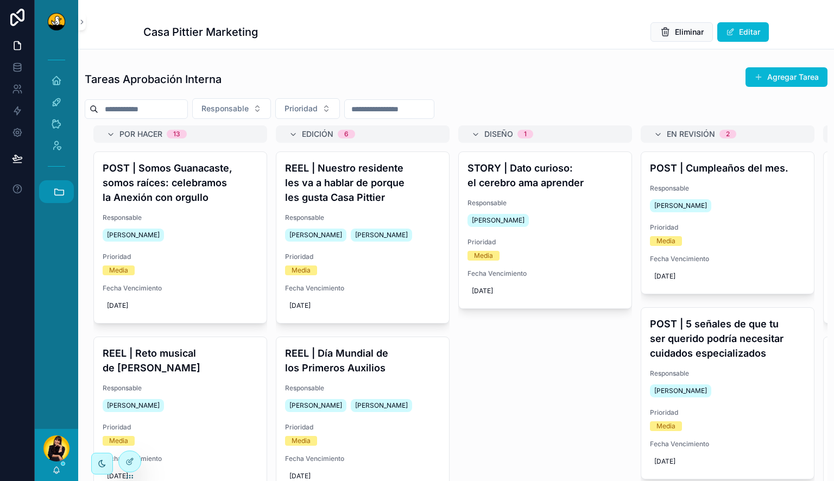
click at [49, 183] on button "Accesos rápidos" at bounding box center [56, 191] width 35 height 23
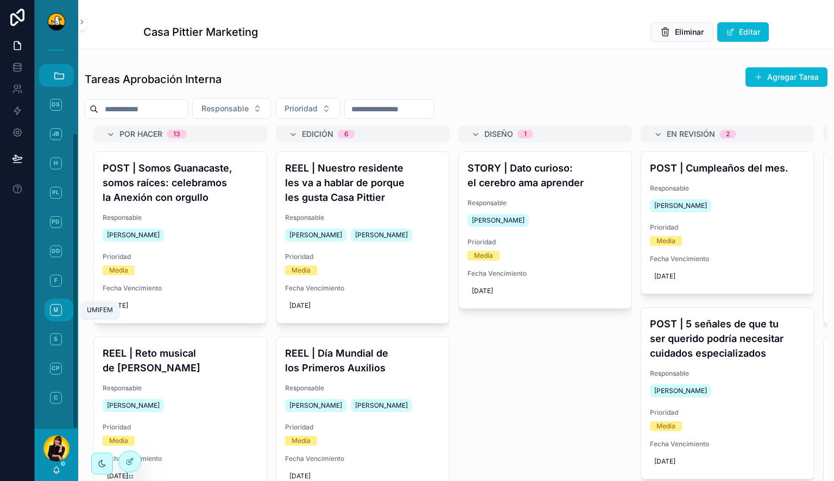
click at [62, 311] on link "U UMIFEM" at bounding box center [58, 309] width 29 height 23
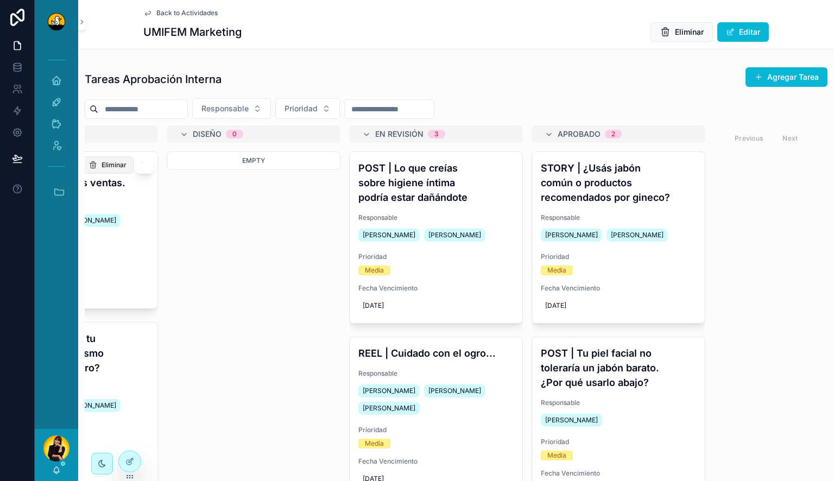
scroll to position [0, 299]
click at [445, 194] on h4 "POST | Lo que creías sobre higiene íntima podría estar dañándote" at bounding box center [435, 183] width 155 height 44
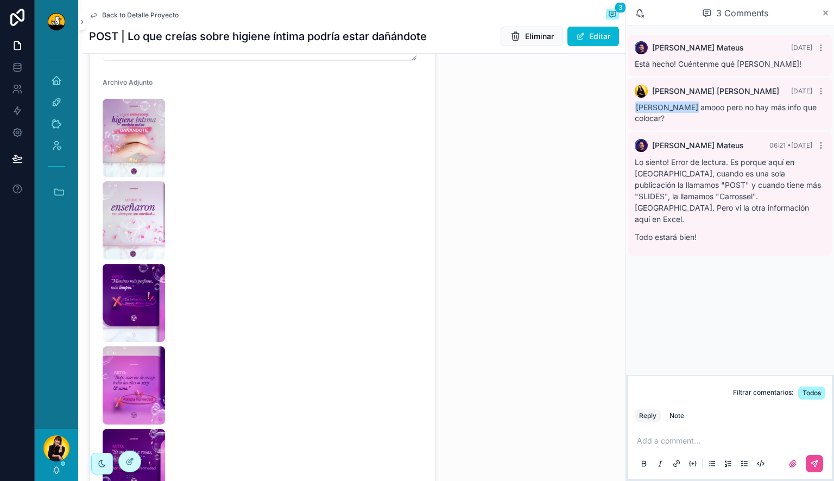
scroll to position [493, 0]
click at [116, 137] on img "scrollable content" at bounding box center [134, 139] width 62 height 78
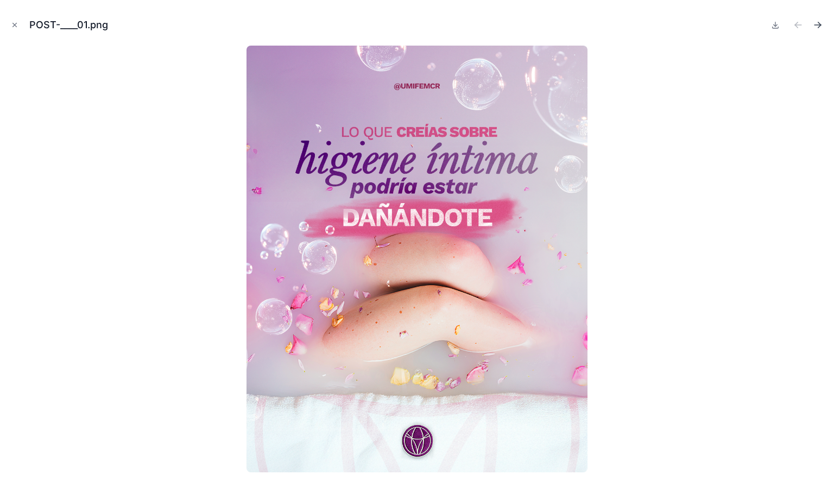
click at [816, 28] on icon "Next file" at bounding box center [817, 25] width 11 height 11
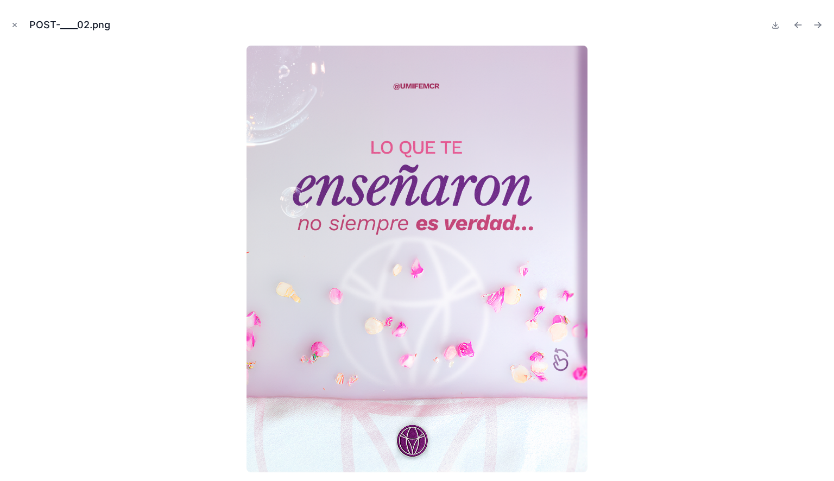
click at [816, 28] on icon "Next file" at bounding box center [817, 25] width 11 height 11
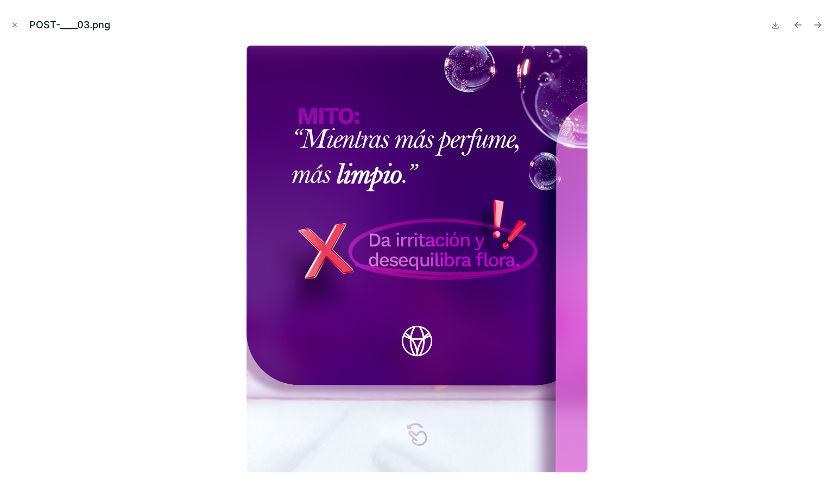
click at [816, 28] on icon "Next file" at bounding box center [817, 25] width 11 height 11
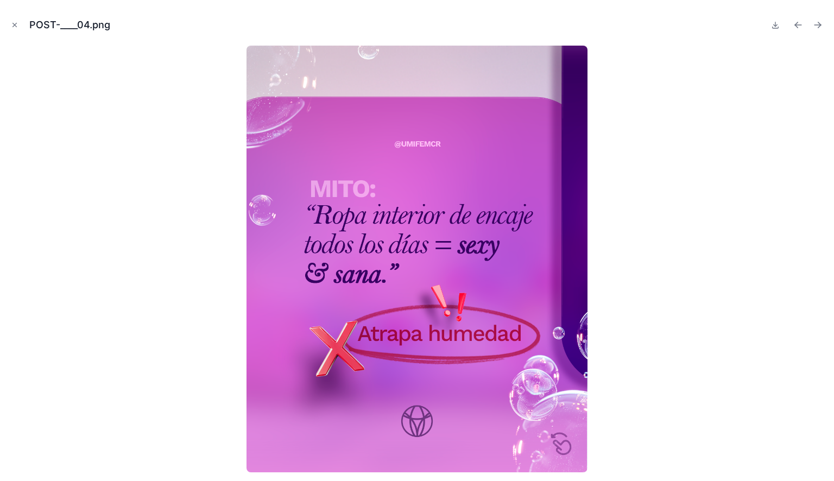
click at [816, 28] on icon "Next file" at bounding box center [817, 25] width 11 height 11
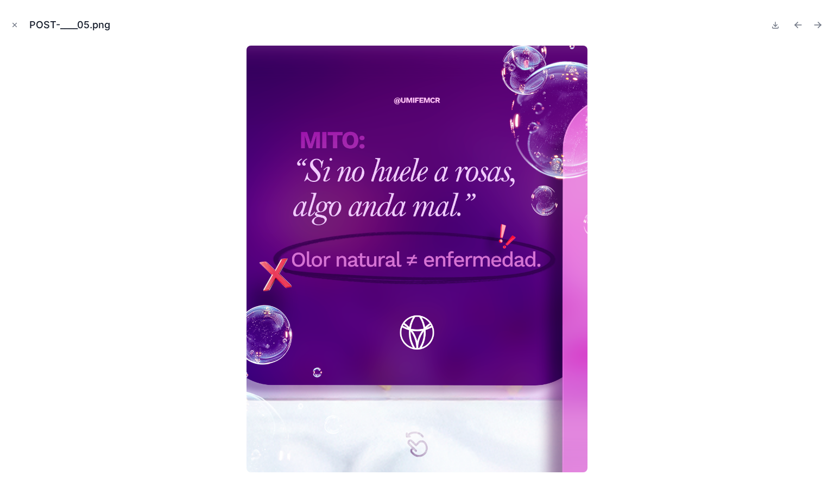
click at [816, 28] on icon "Next file" at bounding box center [817, 25] width 11 height 11
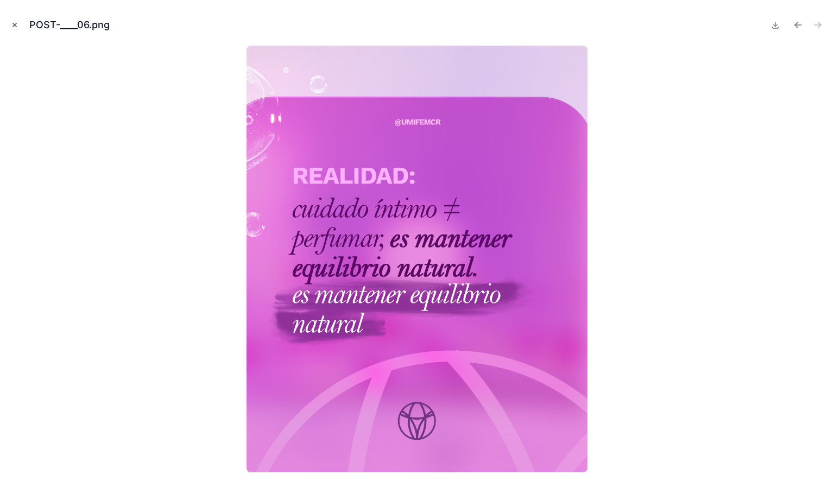
click at [13, 24] on icon "Close modal" at bounding box center [15, 25] width 8 height 8
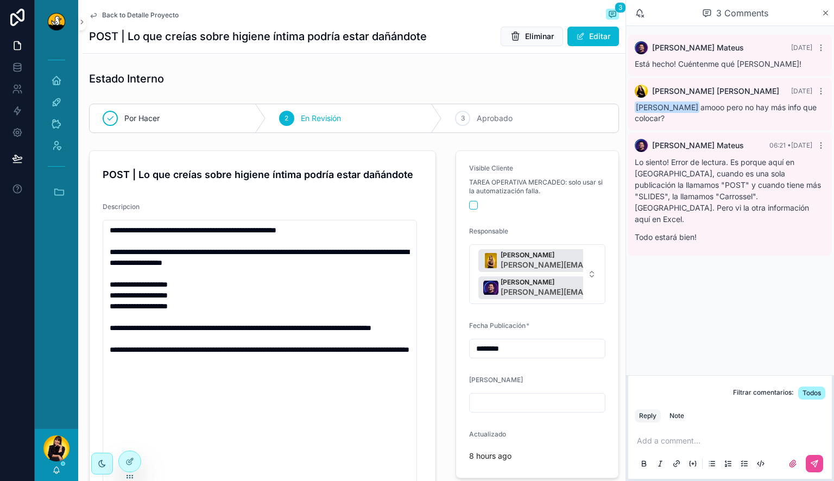
click at [143, 17] on span "Back to Detalle Proyecto" at bounding box center [140, 15] width 77 height 9
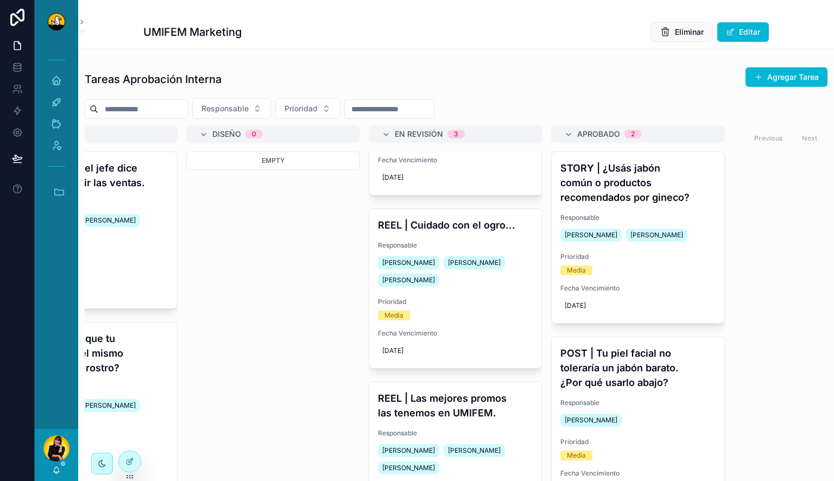
scroll to position [138, 0]
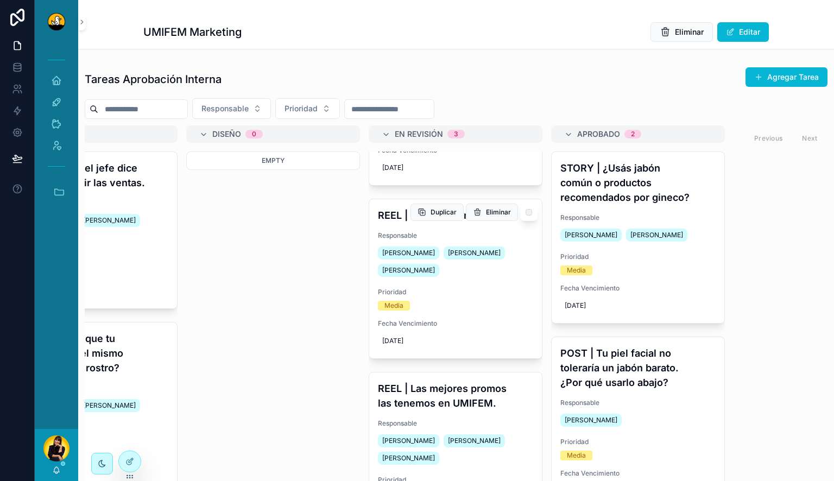
click at [487, 230] on div "REEL | Cuidado con el ogro... Responsable [PERSON_NAME] [PERSON_NAME] [PERSON_N…" at bounding box center [455, 278] width 173 height 159
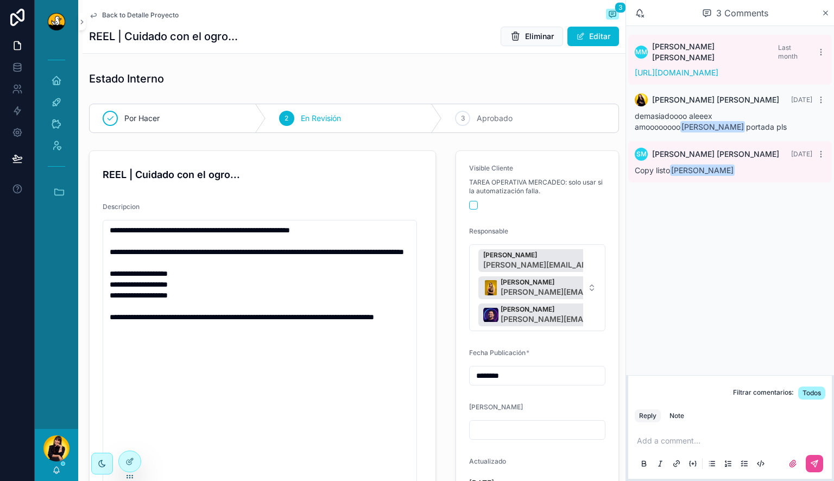
click at [112, 13] on span "Back to Detalle Proyecto" at bounding box center [140, 15] width 77 height 9
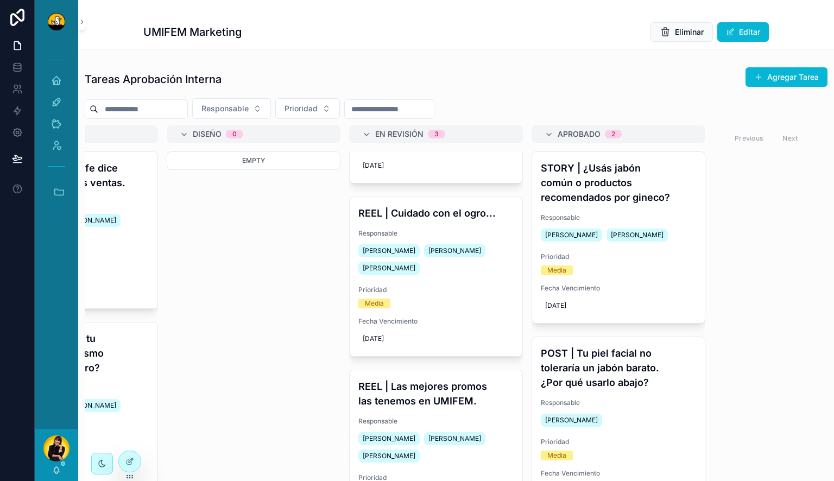
scroll to position [206, 0]
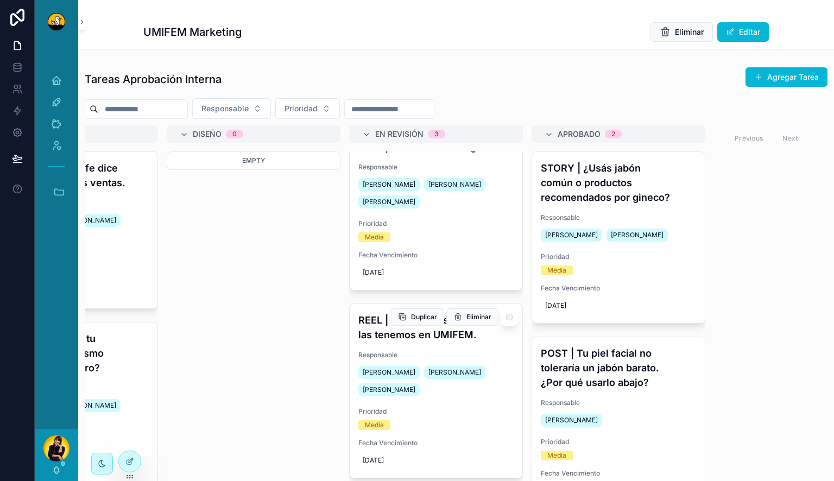
click at [405, 331] on h4 "REEL | Las mejores promos las tenemos en UMIFEM." at bounding box center [435, 327] width 155 height 29
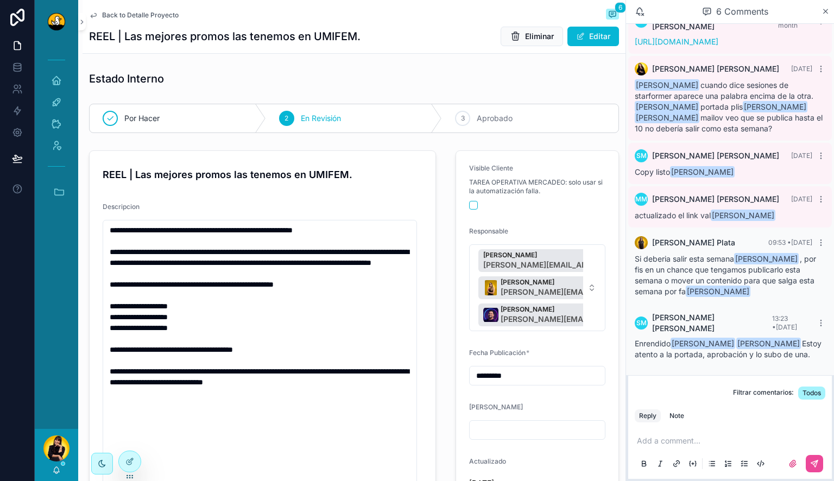
click at [117, 14] on span "Back to Detalle Proyecto" at bounding box center [140, 15] width 77 height 9
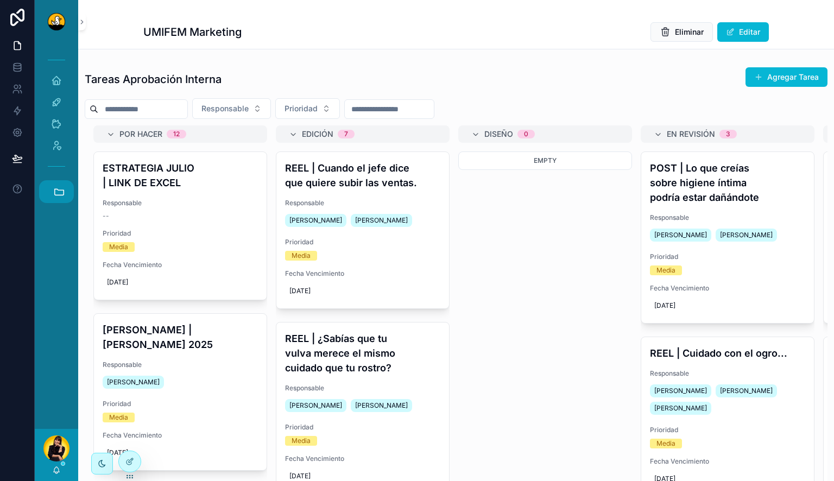
click at [64, 191] on icon "scrollable content" at bounding box center [59, 192] width 12 height 12
click at [60, 228] on link "DS Duck Studios" at bounding box center [58, 220] width 29 height 23
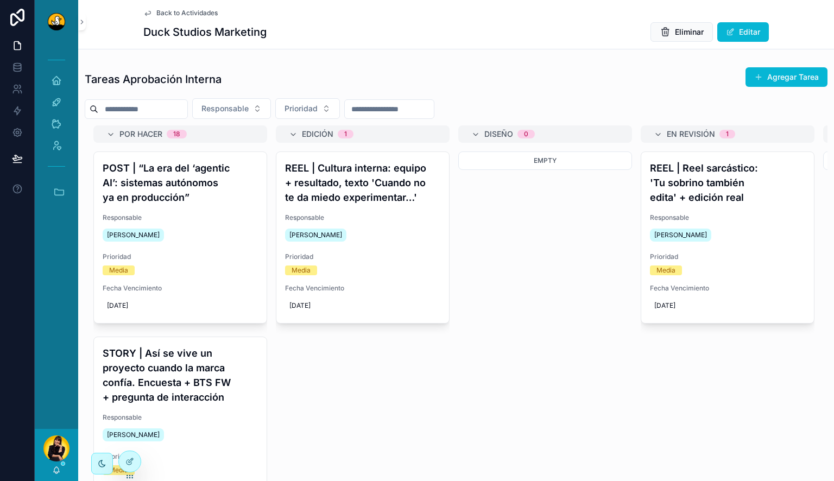
scroll to position [0, 299]
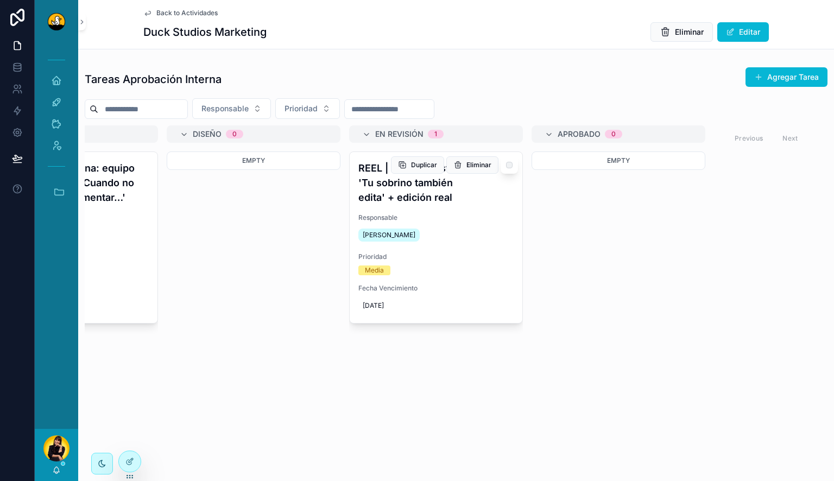
click at [419, 190] on h4 "REEL | Reel sarcástico: 'Tu sobrino también edita' + edición real" at bounding box center [435, 183] width 155 height 44
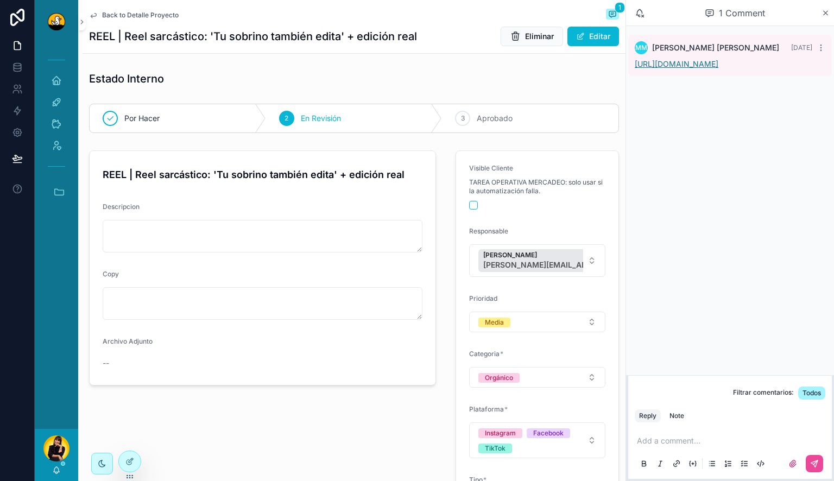
click at [718, 68] on link "[URL][DOMAIN_NAME]" at bounding box center [676, 63] width 84 height 9
click at [650, 434] on div "Add a comment..." at bounding box center [729, 452] width 190 height 46
click at [652, 440] on p "scrollable content" at bounding box center [732, 440] width 190 height 11
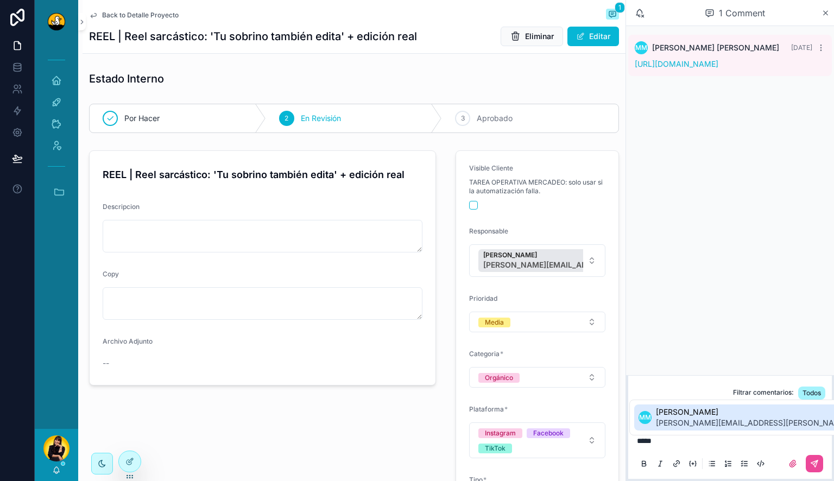
click at [662, 419] on span "miguel.madriz@duckstudios.net" at bounding box center [784, 422] width 256 height 11
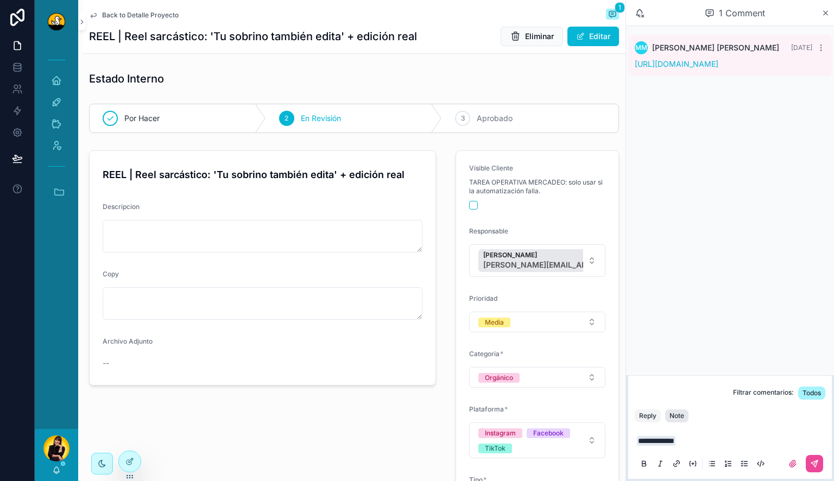
click at [685, 414] on button "Note" at bounding box center [676, 415] width 23 height 13
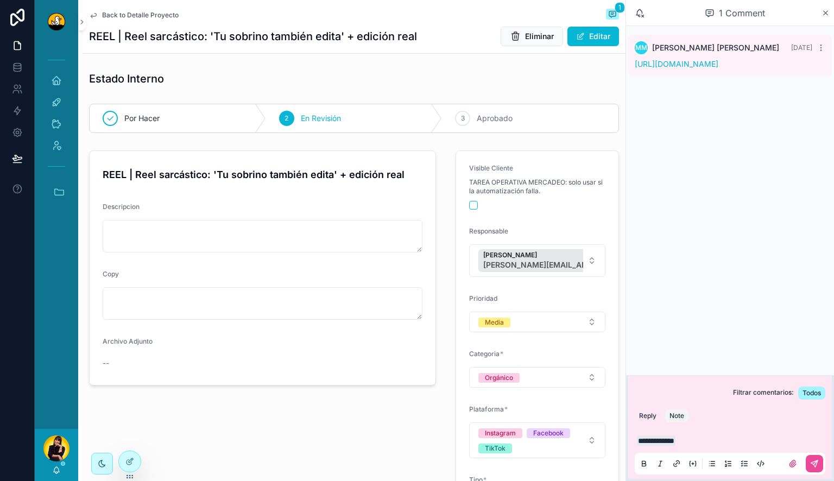
click at [722, 439] on p "**********" at bounding box center [732, 440] width 190 height 11
click at [806, 466] on button "scrollable content" at bounding box center [813, 463] width 17 height 17
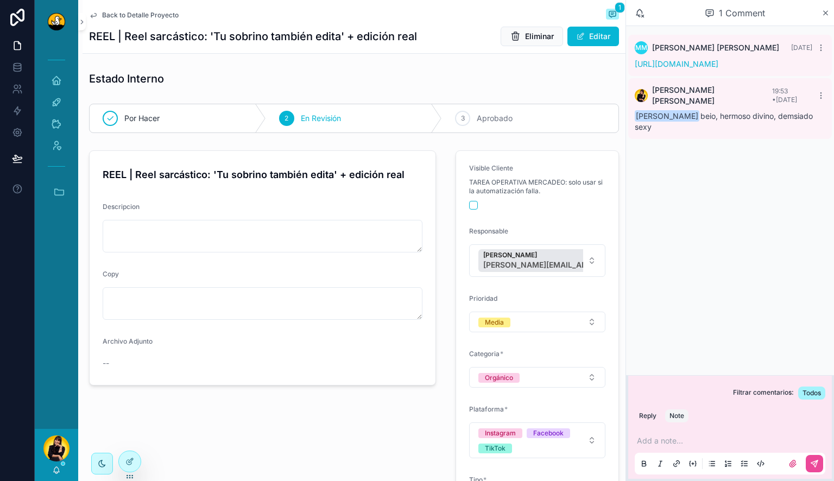
click at [742, 444] on p "scrollable content" at bounding box center [732, 440] width 190 height 11
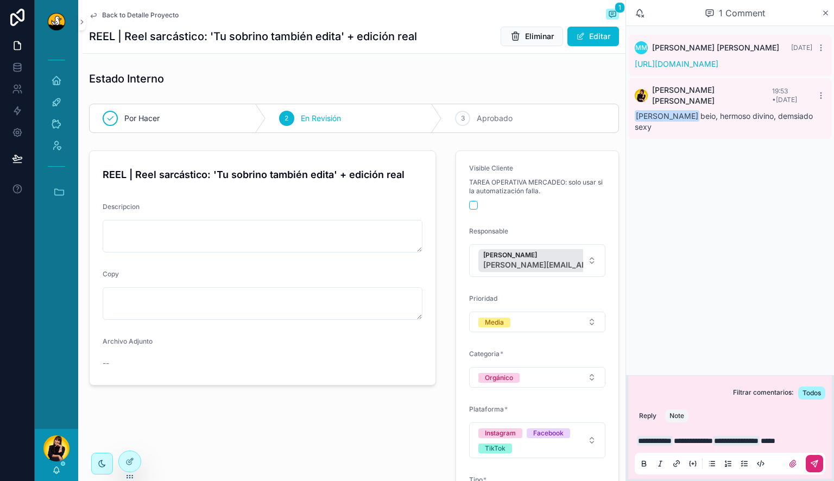
click at [816, 462] on icon "scrollable content" at bounding box center [814, 463] width 7 height 7
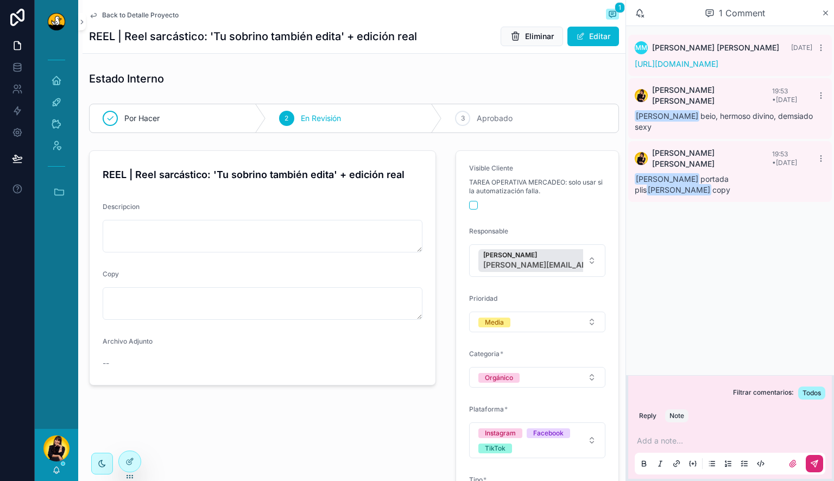
click at [135, 15] on span "Back to Detalle Proyecto" at bounding box center [140, 15] width 77 height 9
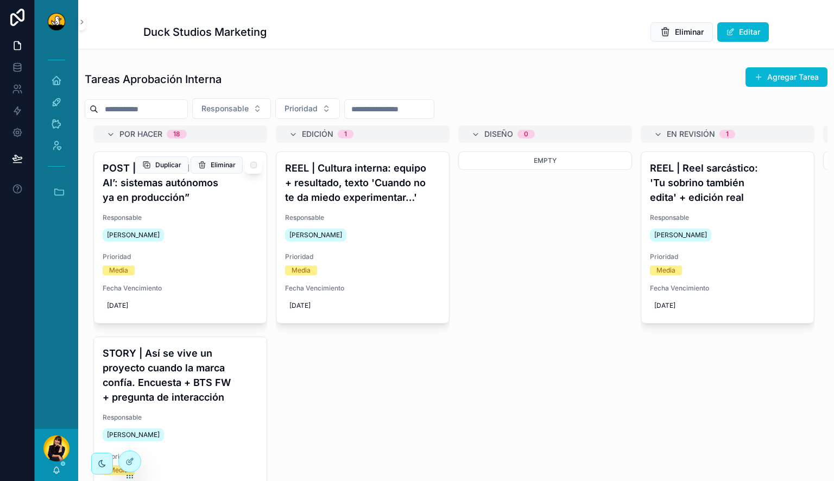
click at [169, 237] on div "[PERSON_NAME]" at bounding box center [180, 234] width 155 height 17
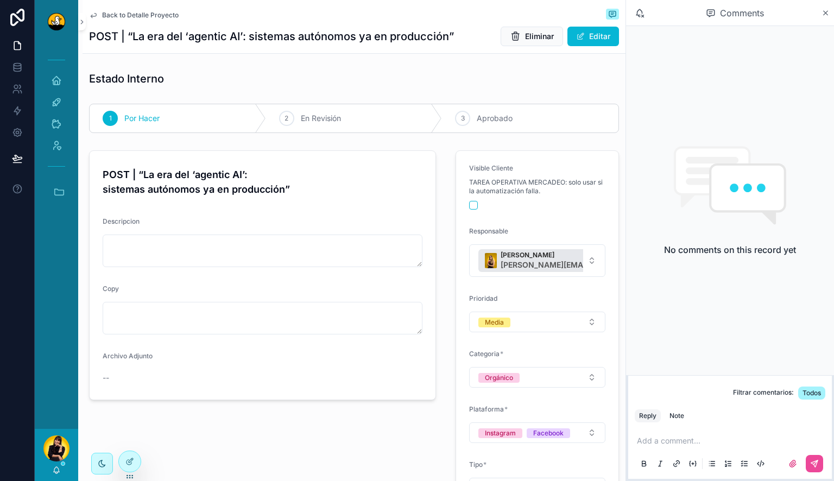
click at [105, 16] on span "Back to Detalle Proyecto" at bounding box center [140, 15] width 77 height 9
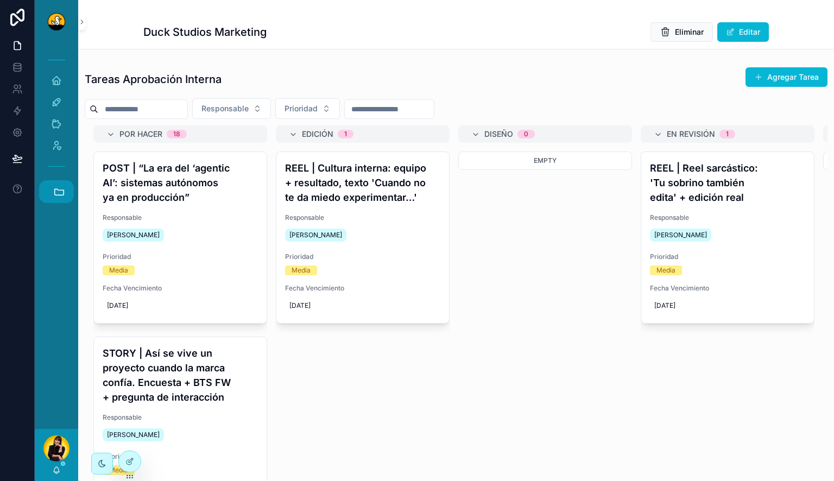
click at [58, 194] on icon "scrollable content" at bounding box center [59, 192] width 12 height 12
click at [55, 368] on span "DD" at bounding box center [56, 367] width 12 height 12
